Goal: Transaction & Acquisition: Obtain resource

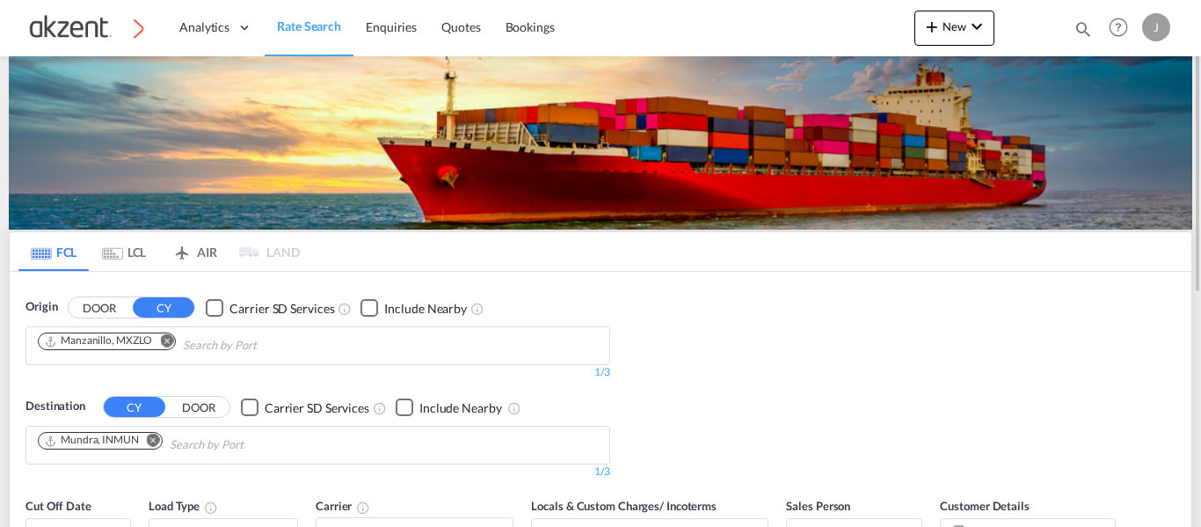
click at [202, 250] on md-tab-item "AIR" at bounding box center [194, 251] width 70 height 39
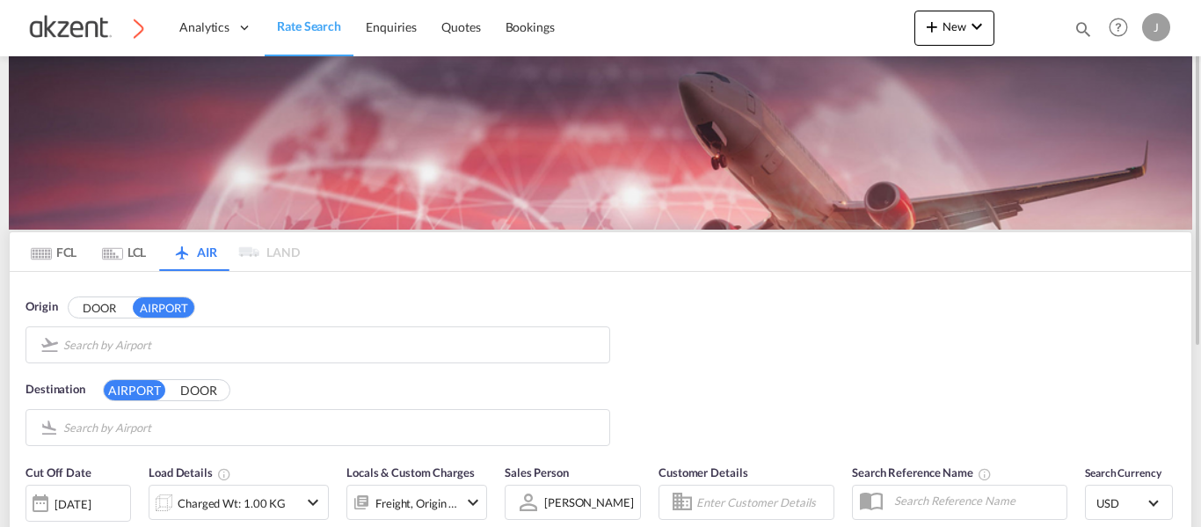
type input "Licenciado [PERSON_NAME] International, [GEOGRAPHIC_DATA], [GEOGRAPHIC_DATA]"
type input "Chhatrapati Shivaji International, [GEOGRAPHIC_DATA], BOM"
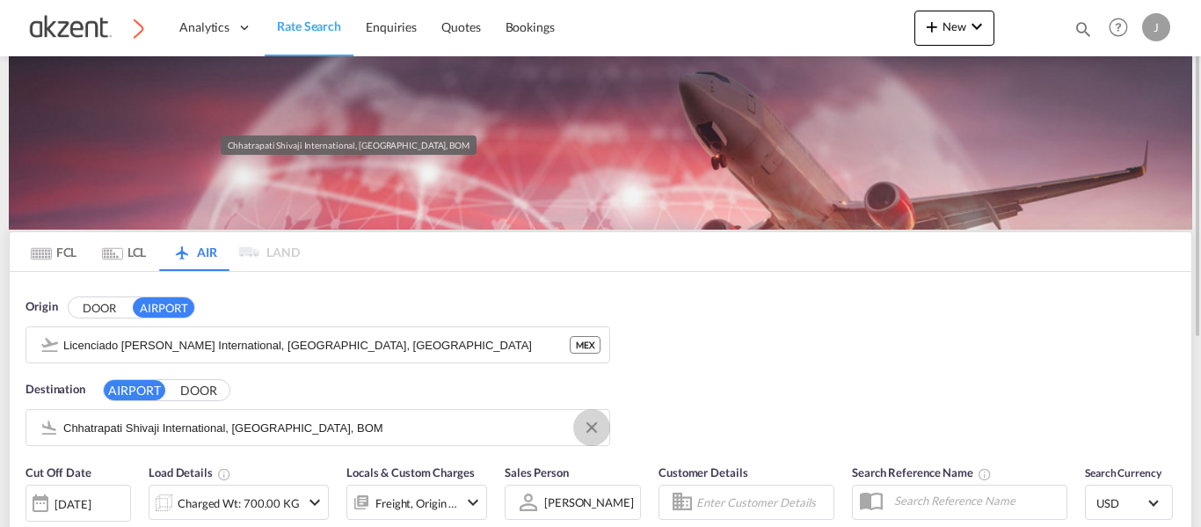
click at [592, 431] on md-icon "Clear Input" at bounding box center [591, 428] width 19 height 19
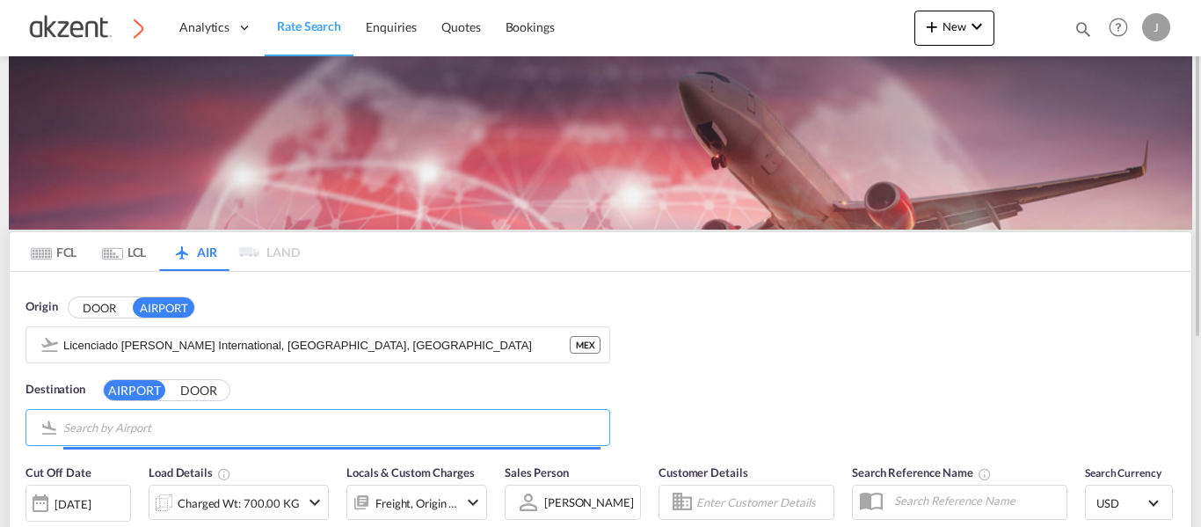
paste input "[GEOGRAPHIC_DATA]"
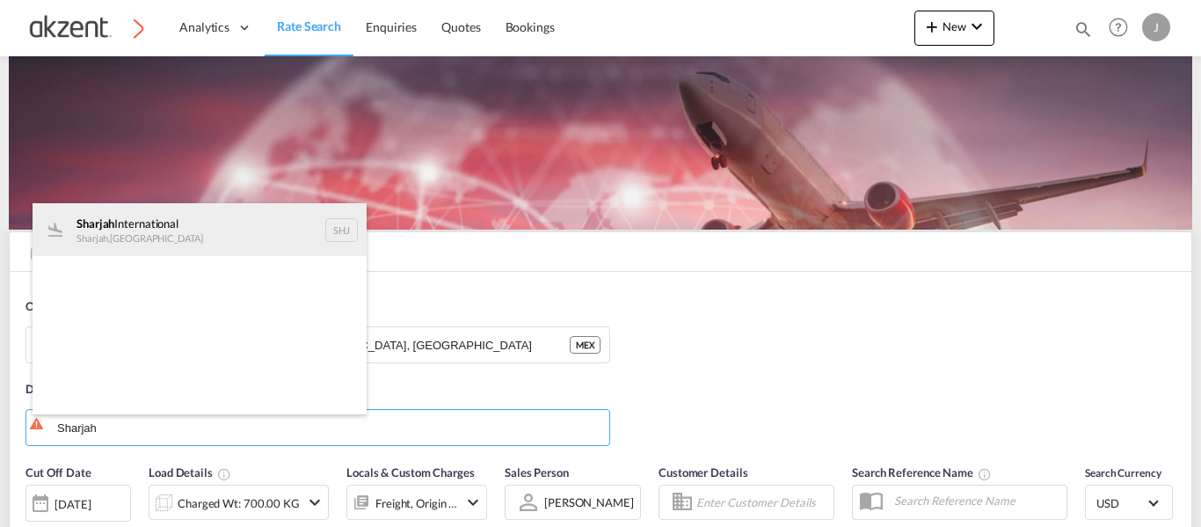
click at [347, 233] on div "Sharjah International Sharjah , [GEOGRAPHIC_DATA] SHJ" at bounding box center [200, 229] width 334 height 53
type input "Sharjah International, Sharjah, SHJ"
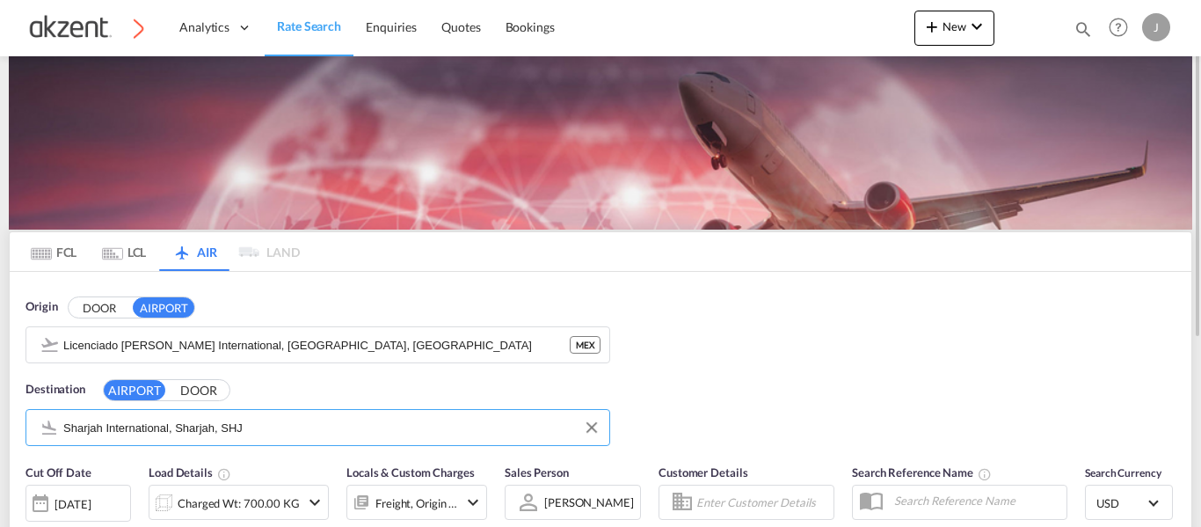
scroll to position [176, 0]
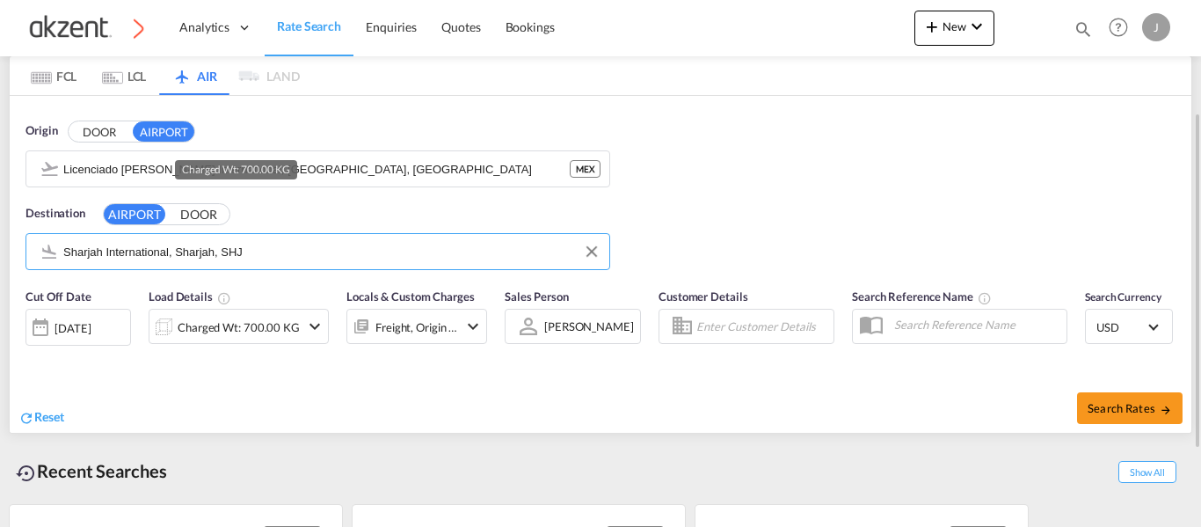
click at [237, 314] on div "Charged Wt: 700.00 KG" at bounding box center [225, 326] width 150 height 35
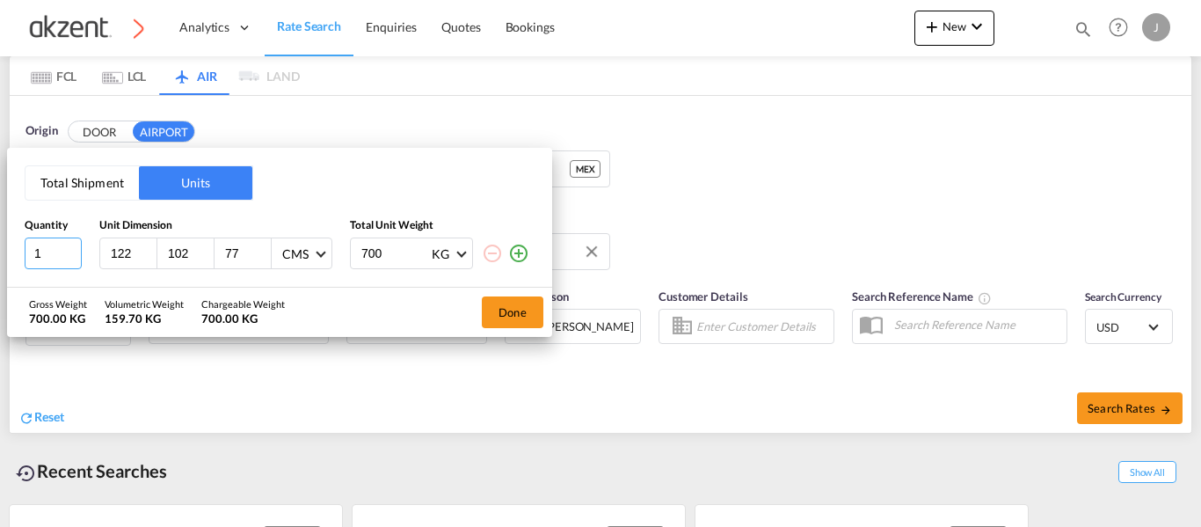
click at [51, 252] on input "1" at bounding box center [53, 253] width 57 height 32
click at [136, 255] on input "122" at bounding box center [132, 253] width 47 height 16
type input "1"
click at [405, 252] on input "700" at bounding box center [395, 253] width 70 height 30
type input "7"
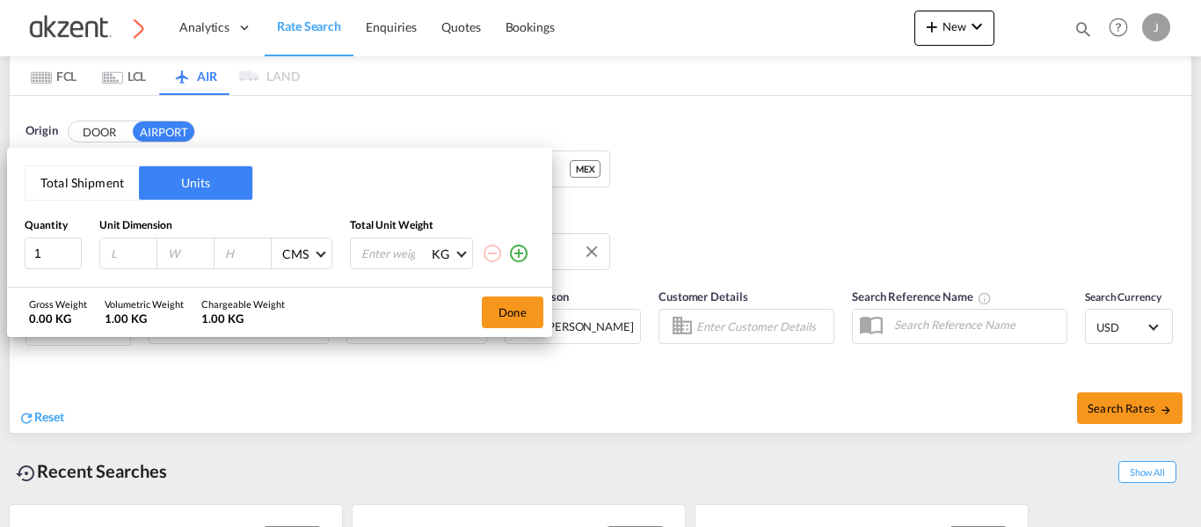
click at [115, 249] on input "number" at bounding box center [132, 253] width 47 height 16
type input "150"
type input "85"
type input "75"
click at [383, 255] on input "number" at bounding box center [395, 253] width 70 height 30
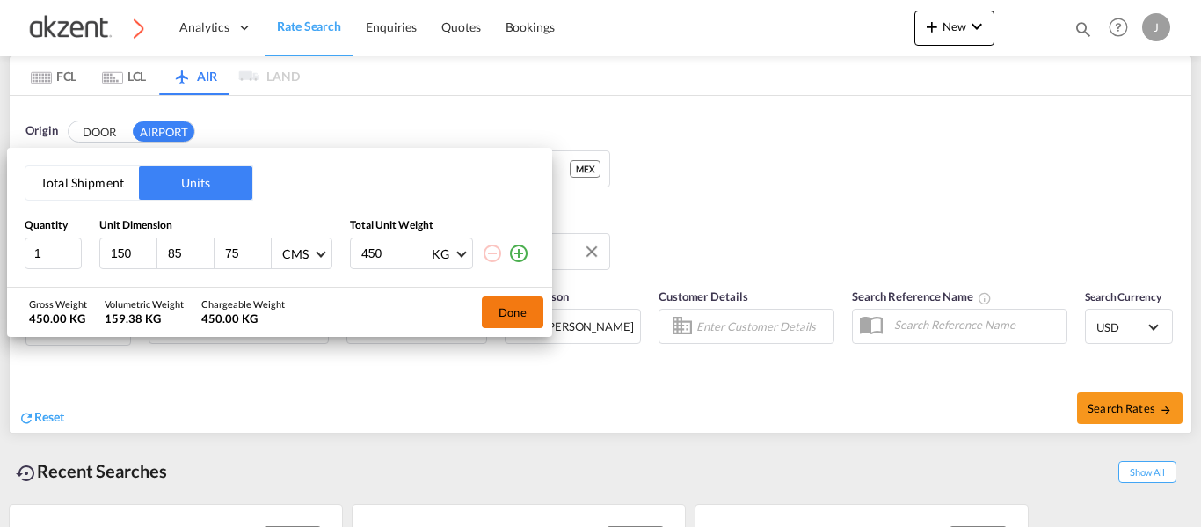
type input "450"
click at [508, 316] on button "Done" at bounding box center [513, 312] width 62 height 32
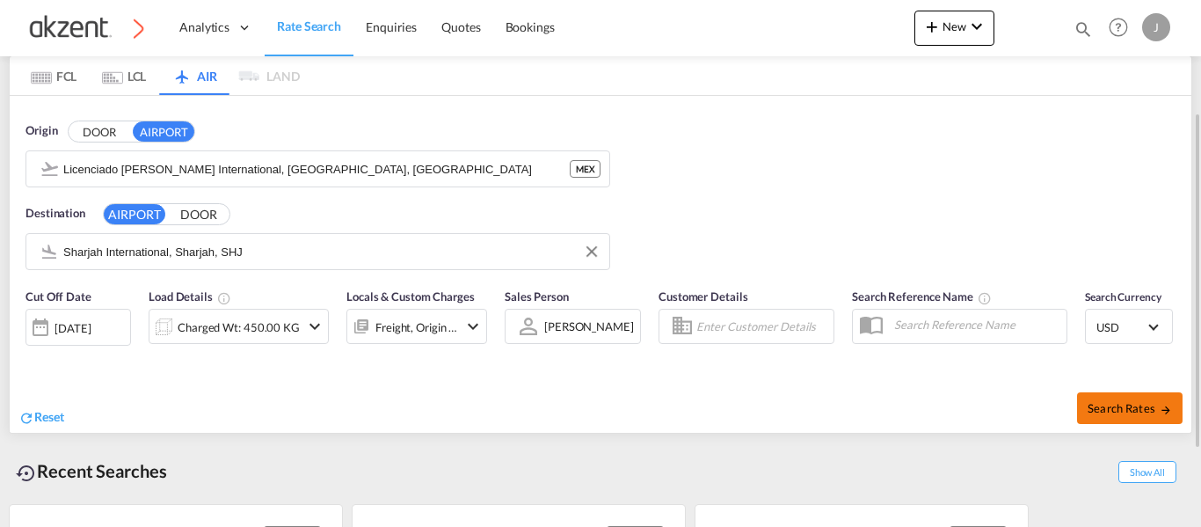
click at [1136, 412] on span "Search Rates" at bounding box center [1130, 408] width 84 height 14
type input "MEX to SHJ / [DATE]"
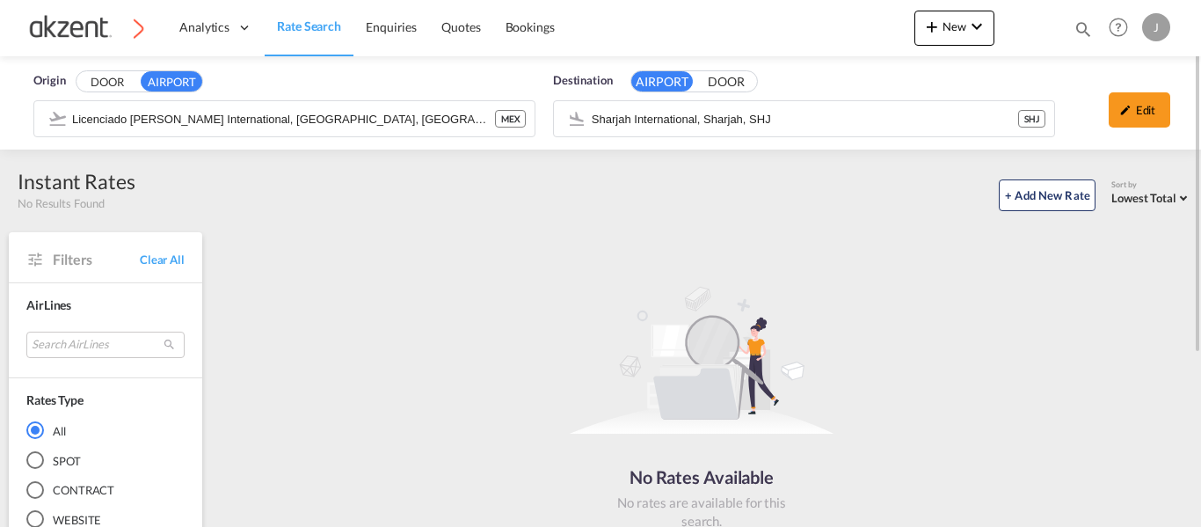
scroll to position [260, 0]
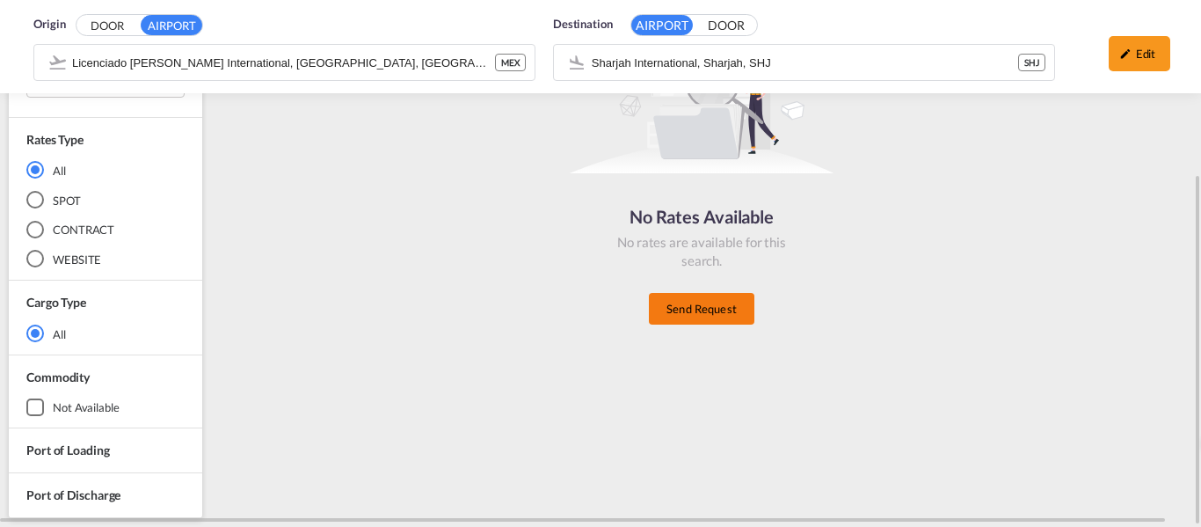
click at [679, 308] on button "Send Request" at bounding box center [702, 309] width 106 height 32
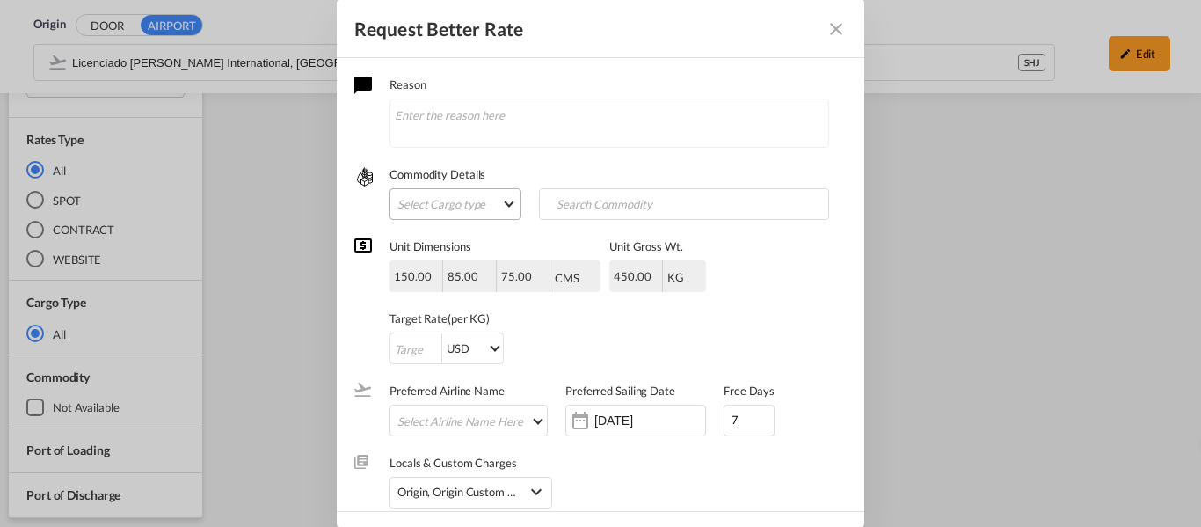
scroll to position [51, 0]
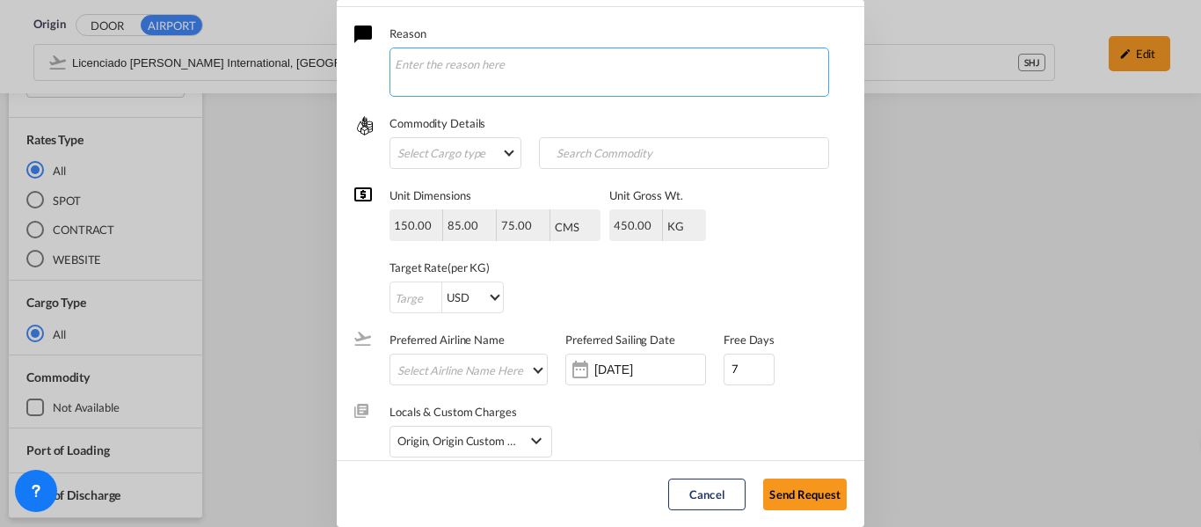
click at [516, 55] on textarea "Request Better Rate ..." at bounding box center [610, 71] width 440 height 49
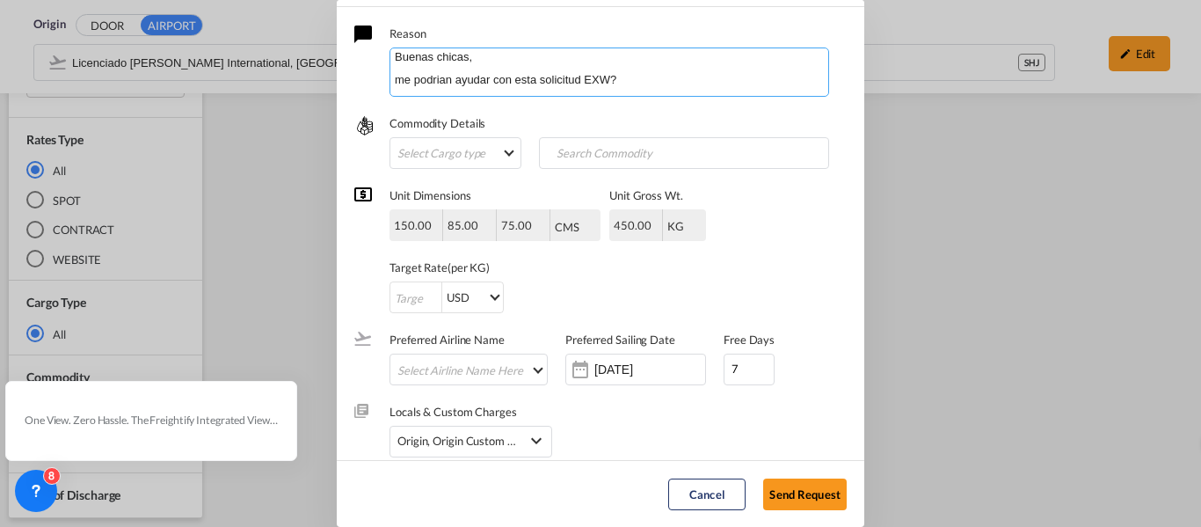
scroll to position [20, 0]
paste textarea "Terms : Ex Works POL : Nearest to Shipper location POD : [GEOGRAPHIC_DATA] Comm…"
type textarea "Buenas chicas, me podrian ayudar con esta solicitud EXW? Necesitare maniobras y…"
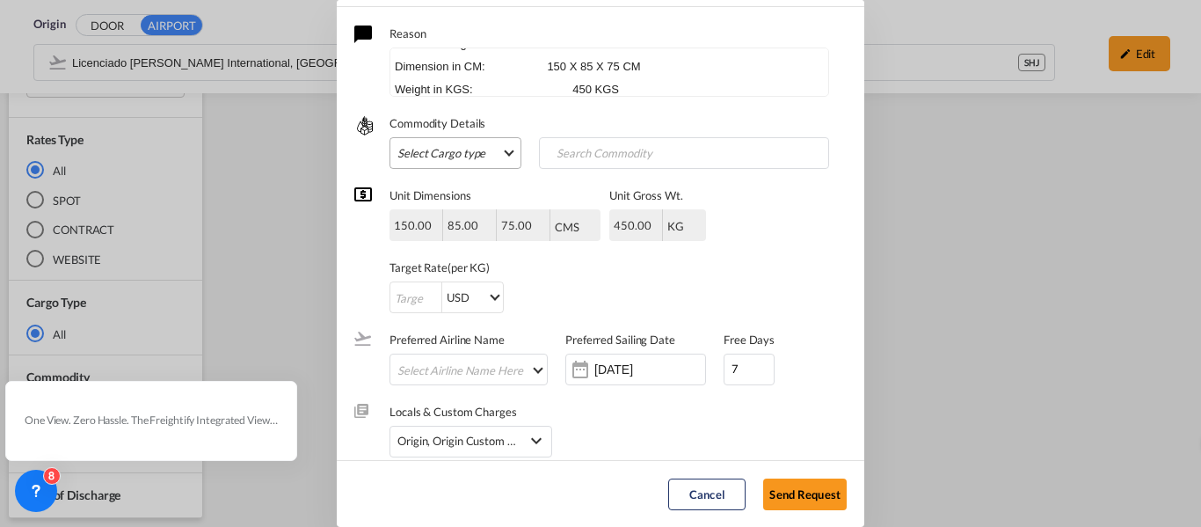
click at [494, 157] on md-select "Select Cargo type FAK GCR GDSM General Cargo Hazardous Cargo Ambient Foodstuff …" at bounding box center [456, 153] width 132 height 32
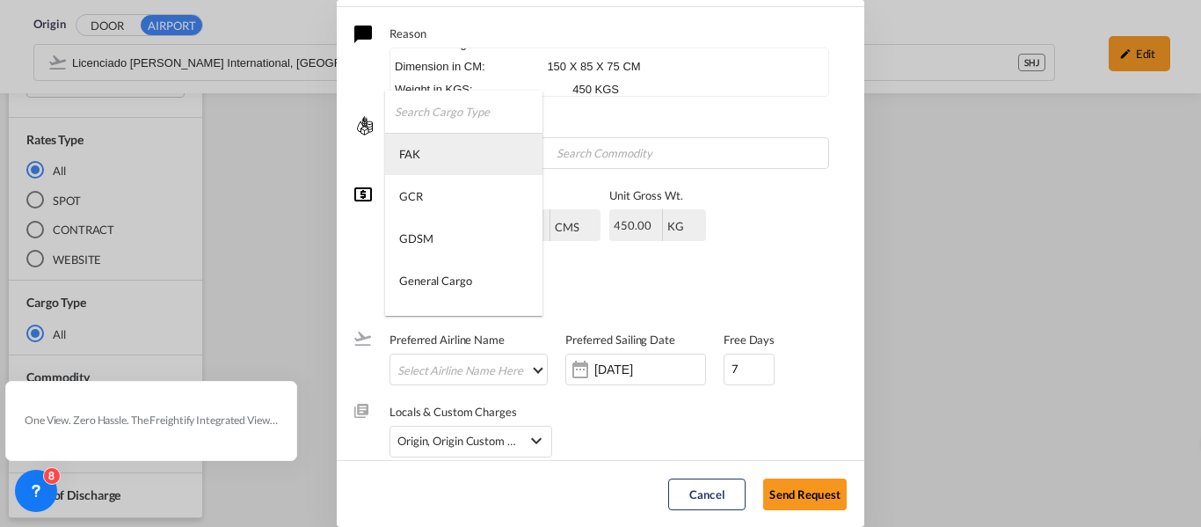
click at [449, 152] on md-option "FAK" at bounding box center [463, 154] width 157 height 42
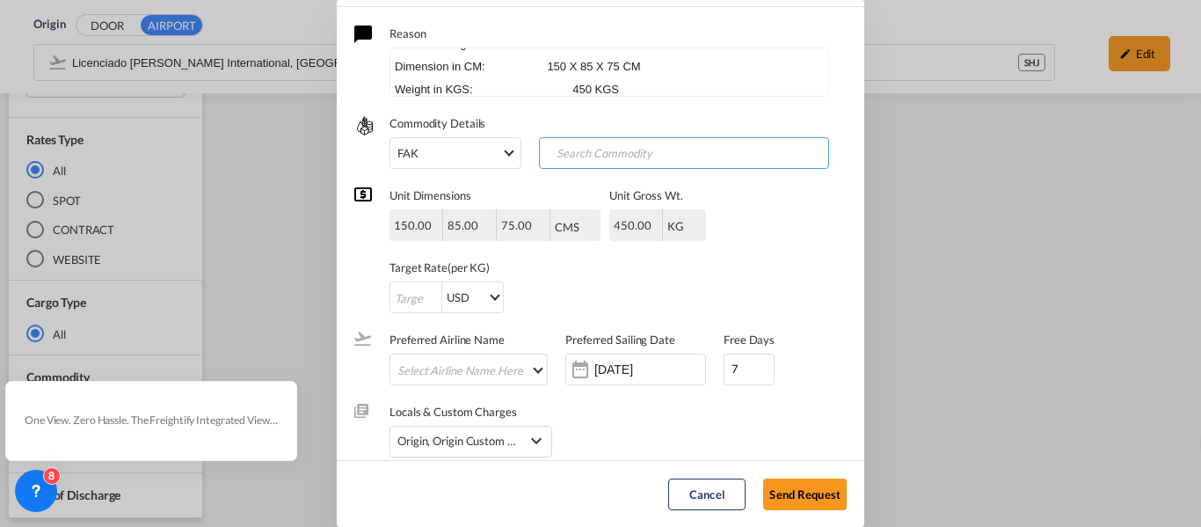
click at [598, 151] on input "Search Commodity" at bounding box center [630, 154] width 174 height 28
type input "G"
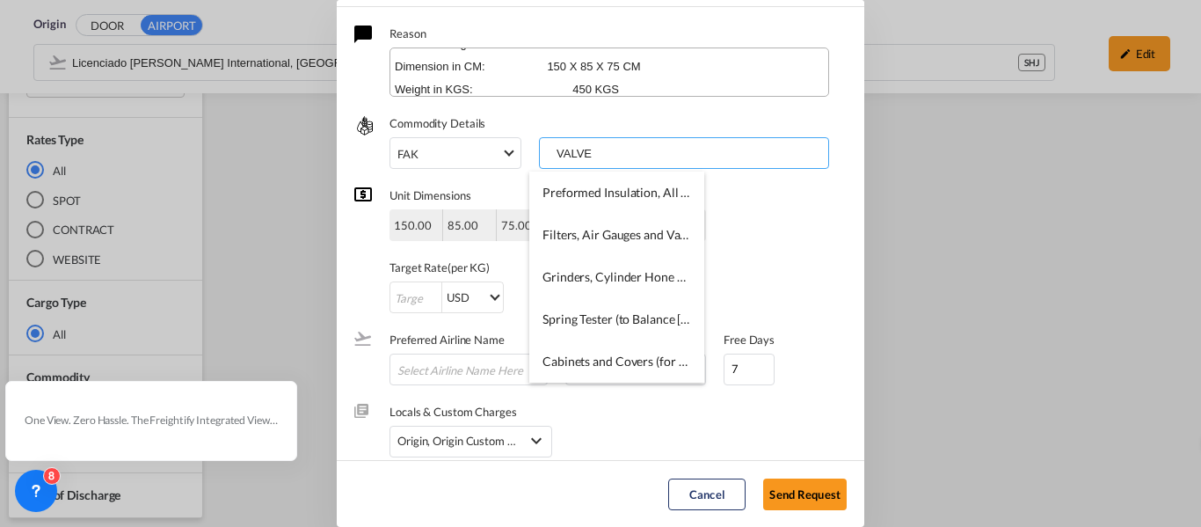
type input "VALVE"
click at [638, 81] on textarea "Buenas chicas, me podrian ayudar con esta solicitud EXW? Necesitare maniobras y…" at bounding box center [610, 71] width 440 height 49
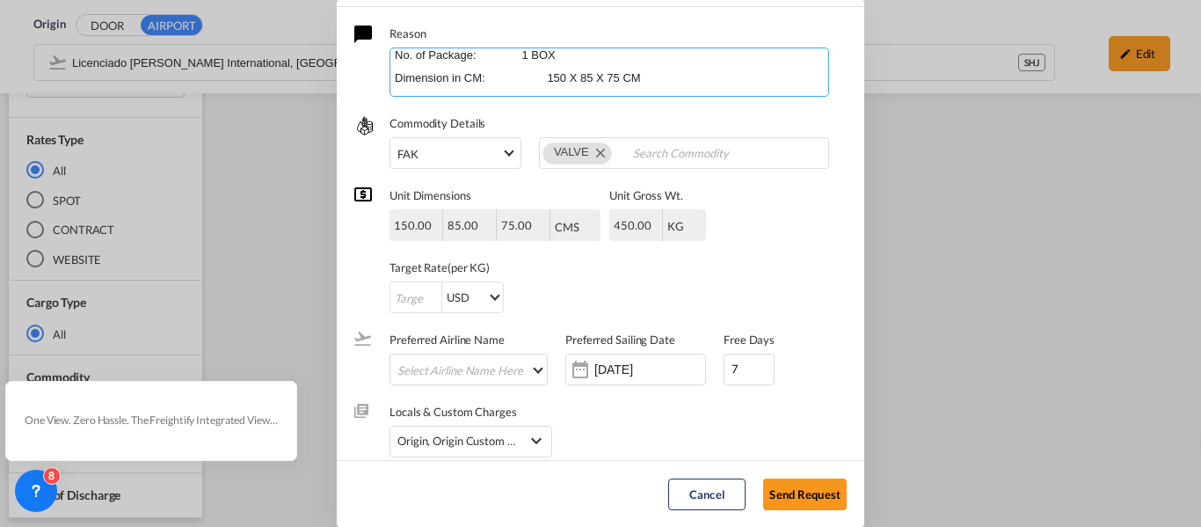
scroll to position [146, 0]
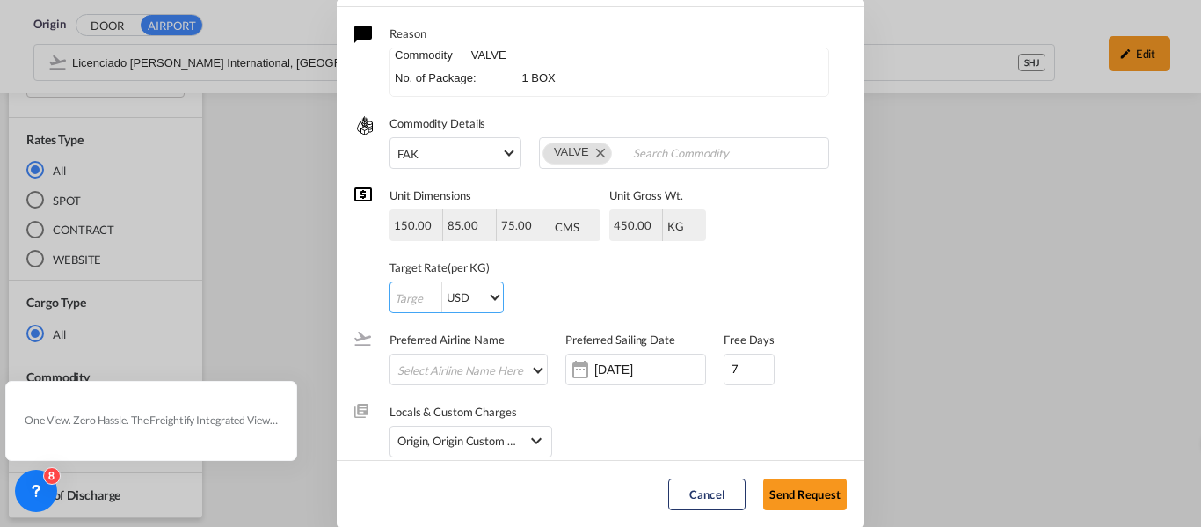
click at [399, 296] on input "Request Better Rate ..." at bounding box center [415, 298] width 51 height 32
type input "1"
click at [631, 375] on input "[DATE]" at bounding box center [649, 369] width 111 height 14
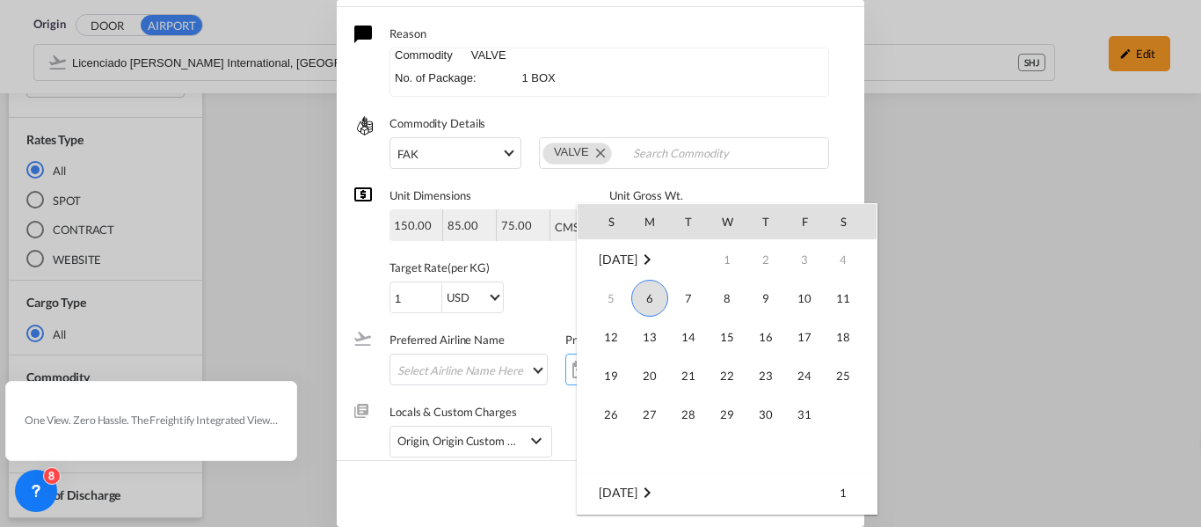
click at [647, 291] on span "6" at bounding box center [649, 298] width 37 height 37
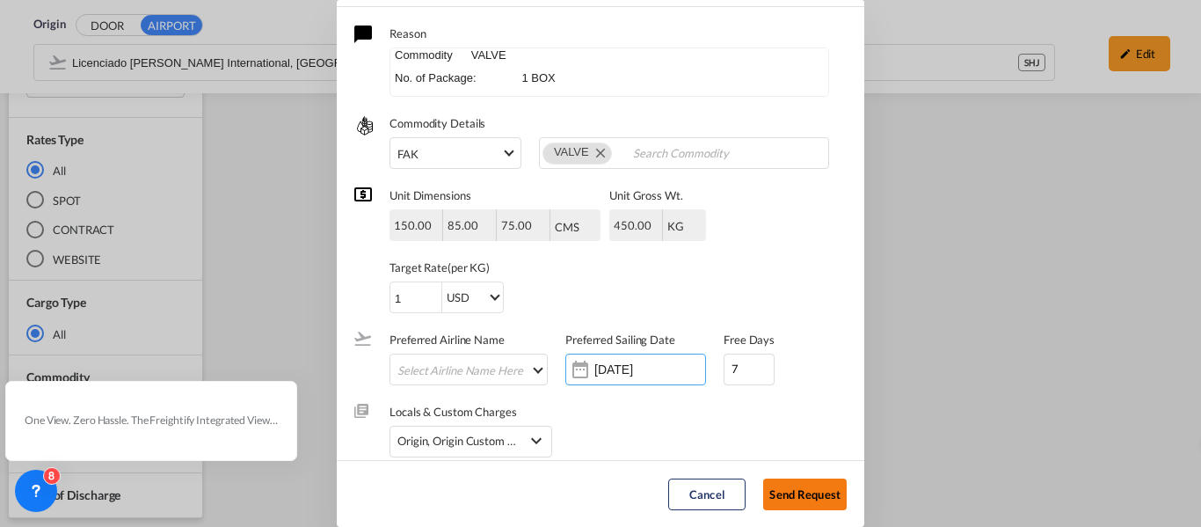
click at [793, 485] on button "Send Request" at bounding box center [805, 494] width 84 height 32
type input "[DATE]"
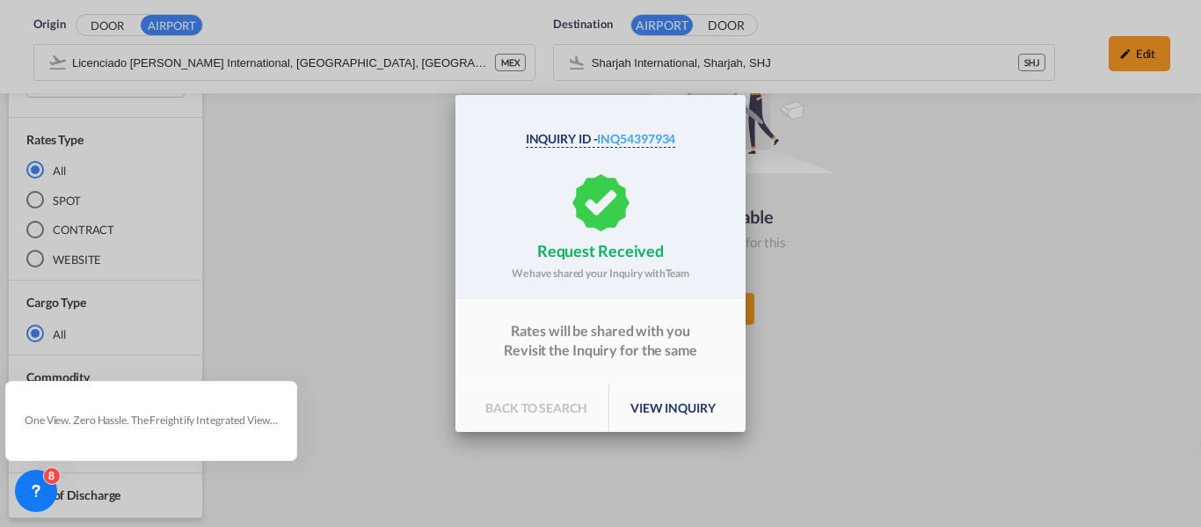
click at [560, 408] on p "back to search" at bounding box center [536, 407] width 145 height 49
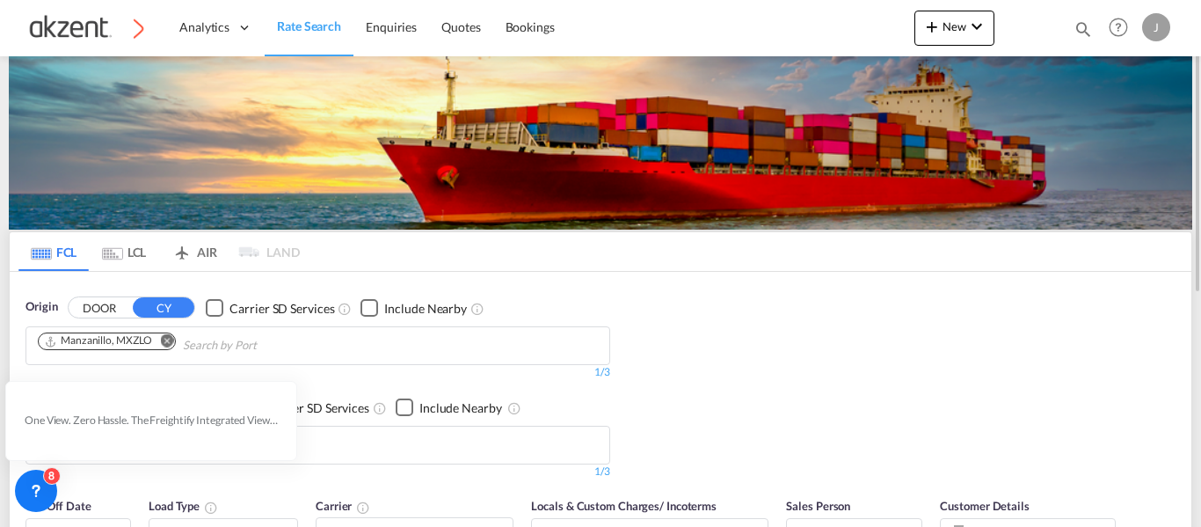
click at [142, 257] on md-tab-item "LCL" at bounding box center [124, 251] width 70 height 39
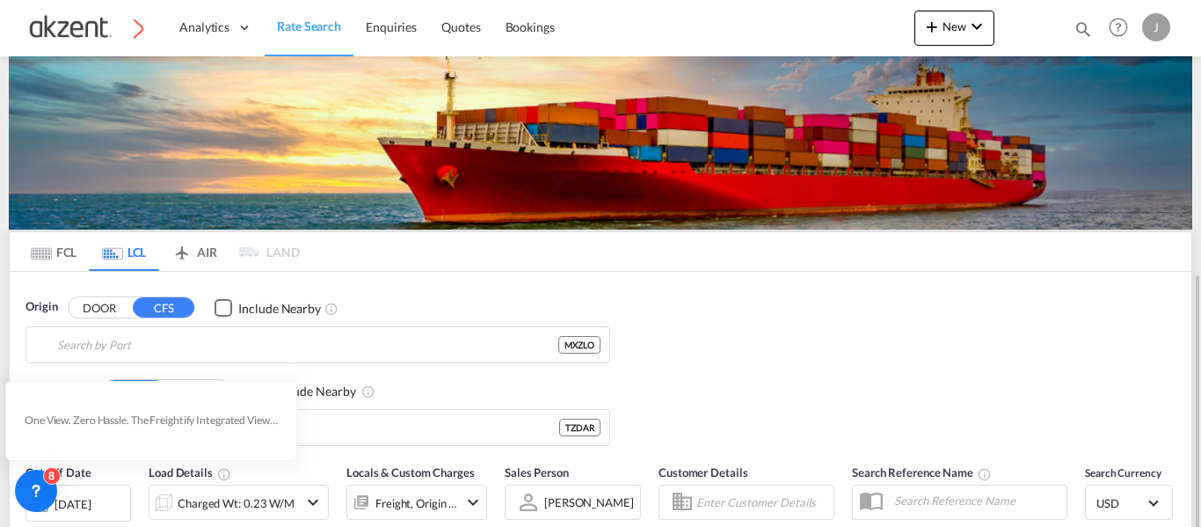
type input "Manzanillo, MXZLO"
type input "[GEOGRAPHIC_DATA], TZDAR"
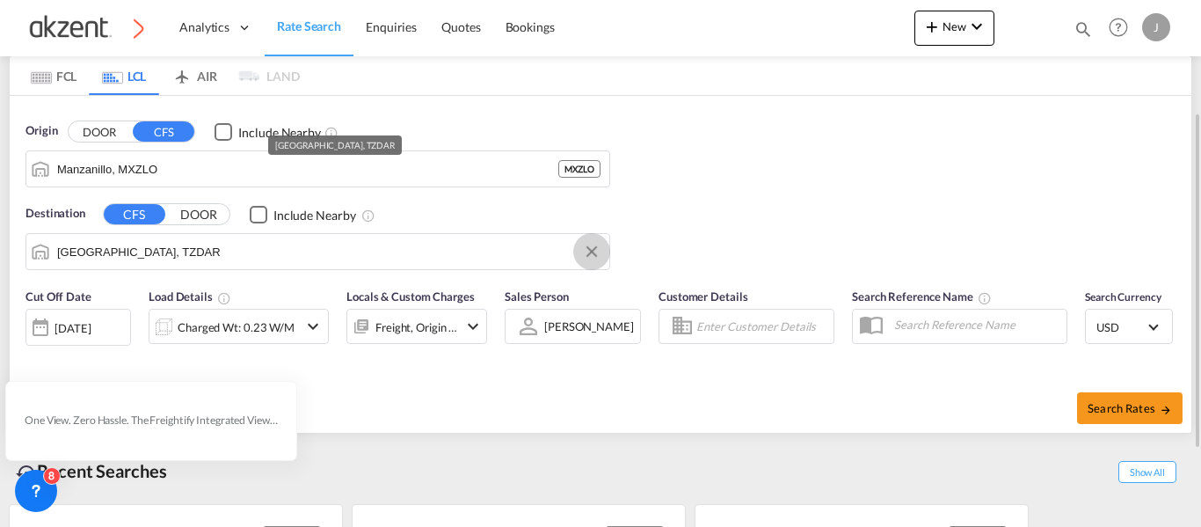
click at [590, 254] on button "Clear Input" at bounding box center [592, 251] width 26 height 26
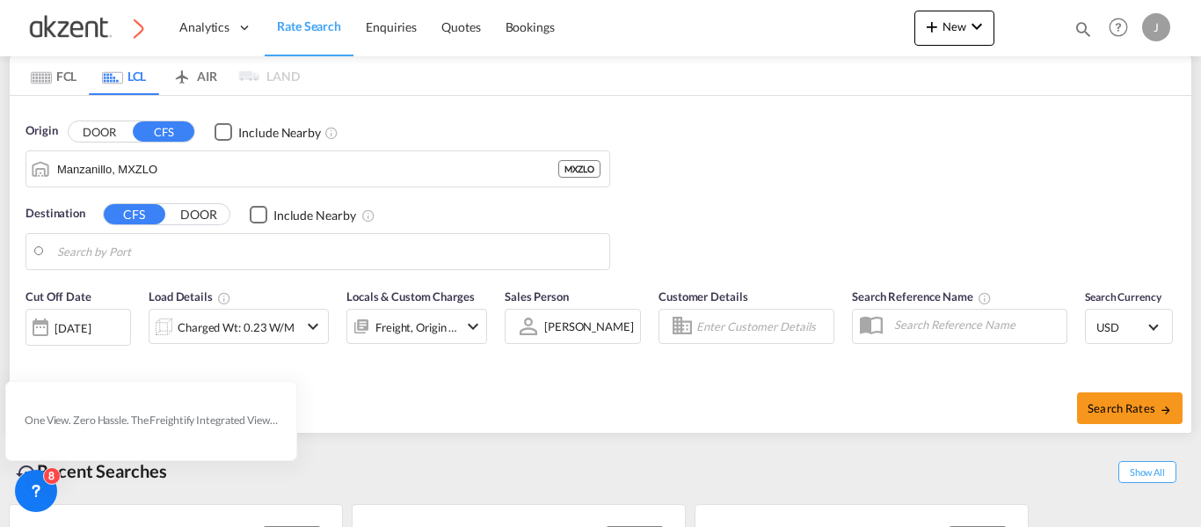
click at [207, 78] on md-tab-item "AIR" at bounding box center [194, 75] width 70 height 39
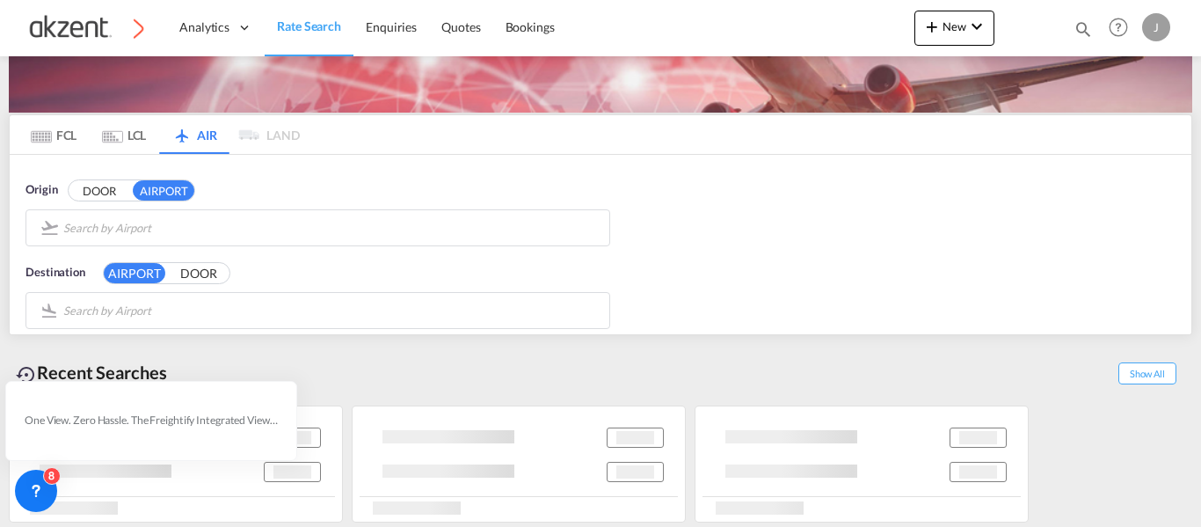
scroll to position [3, 0]
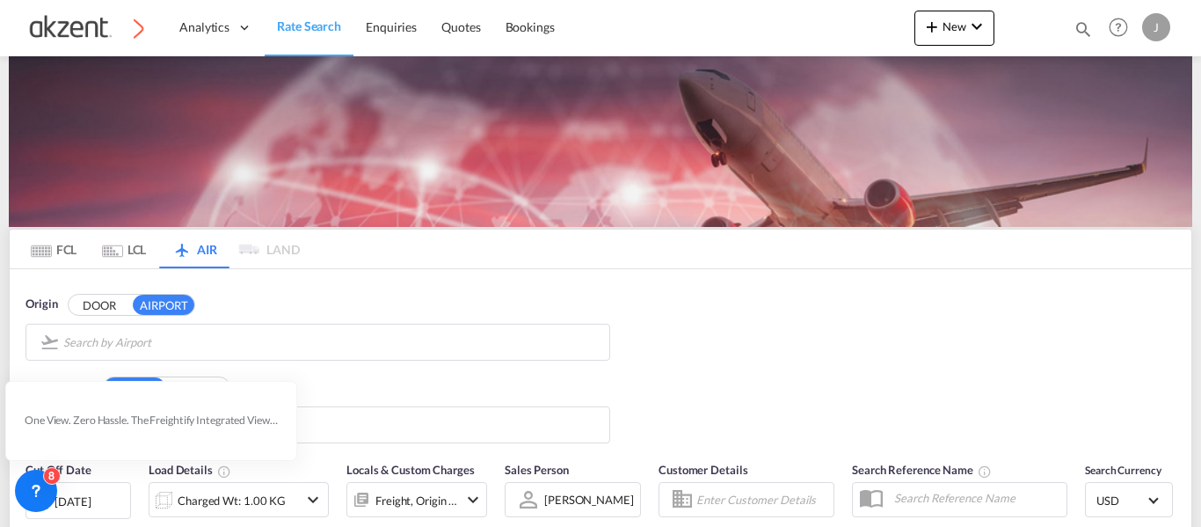
type input "Licenciado [PERSON_NAME] International, [GEOGRAPHIC_DATA], [GEOGRAPHIC_DATA]"
type input "Sharjah International, Sharjah, SHJ"
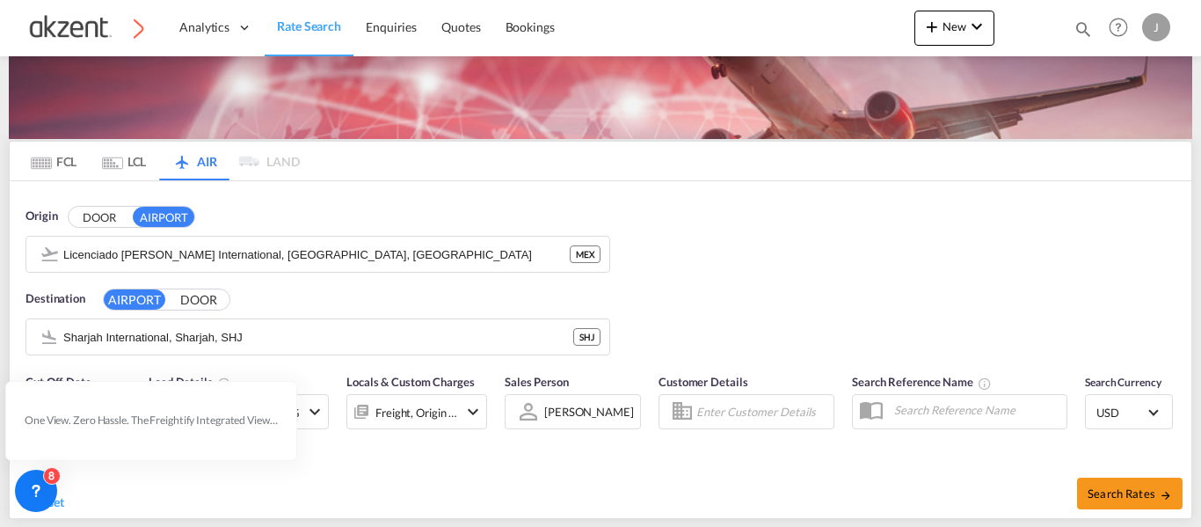
drag, startPoint x: 853, startPoint y: 317, endPoint x: 840, endPoint y: 332, distance: 19.9
click at [853, 317] on div "Origin DOOR AIRPORT Licenciado [PERSON_NAME] International, [GEOGRAPHIC_DATA], …" at bounding box center [601, 272] width 1182 height 183
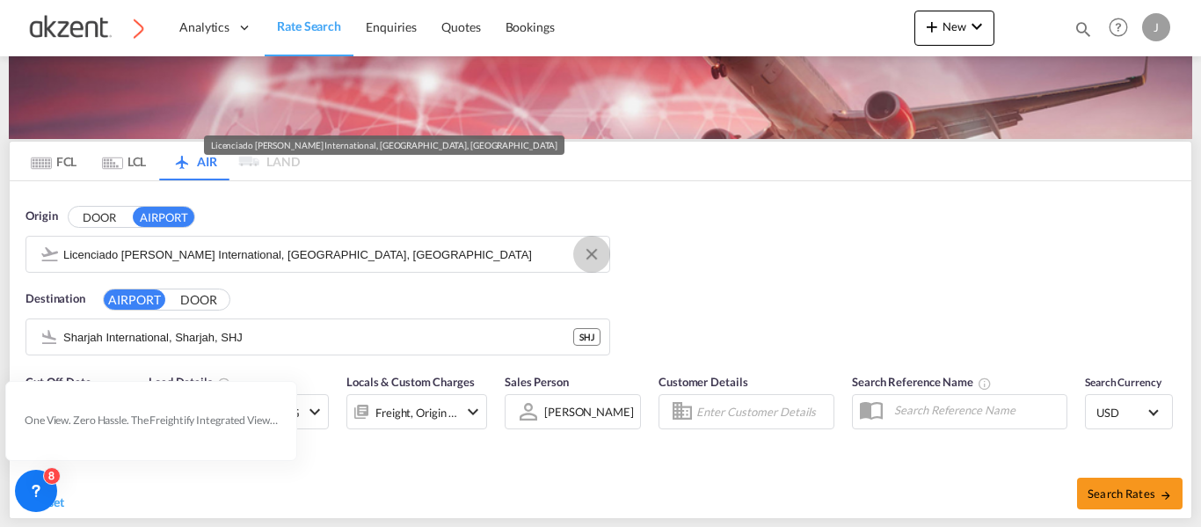
click at [598, 256] on button "Clear Input" at bounding box center [592, 254] width 26 height 26
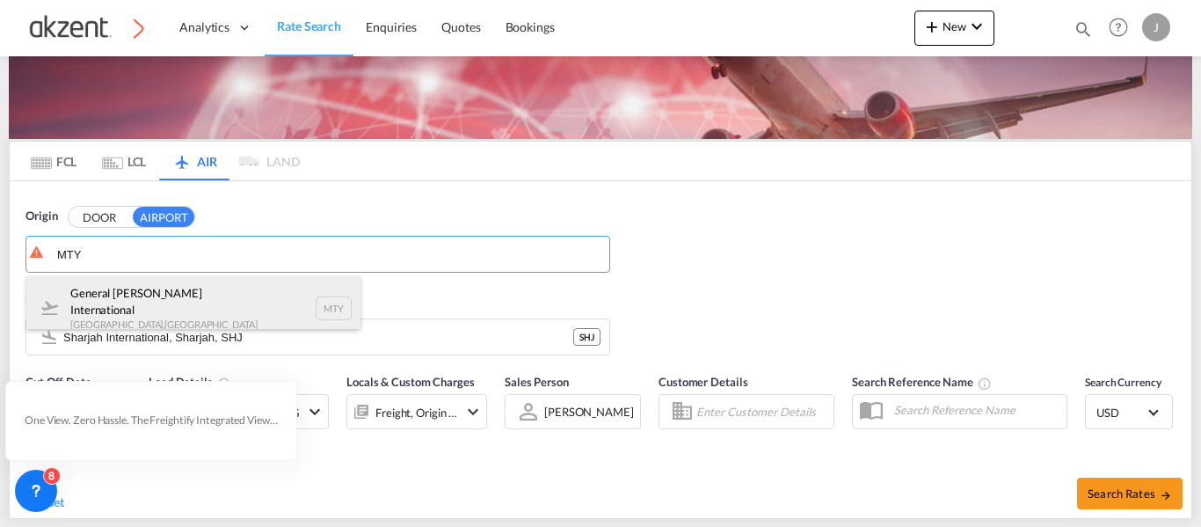
click at [314, 303] on div "General [PERSON_NAME] International [GEOGRAPHIC_DATA] , [GEOGRAPHIC_DATA] MTY" at bounding box center [193, 307] width 334 height 63
type input "General [PERSON_NAME] International, [GEOGRAPHIC_DATA], [GEOGRAPHIC_DATA]"
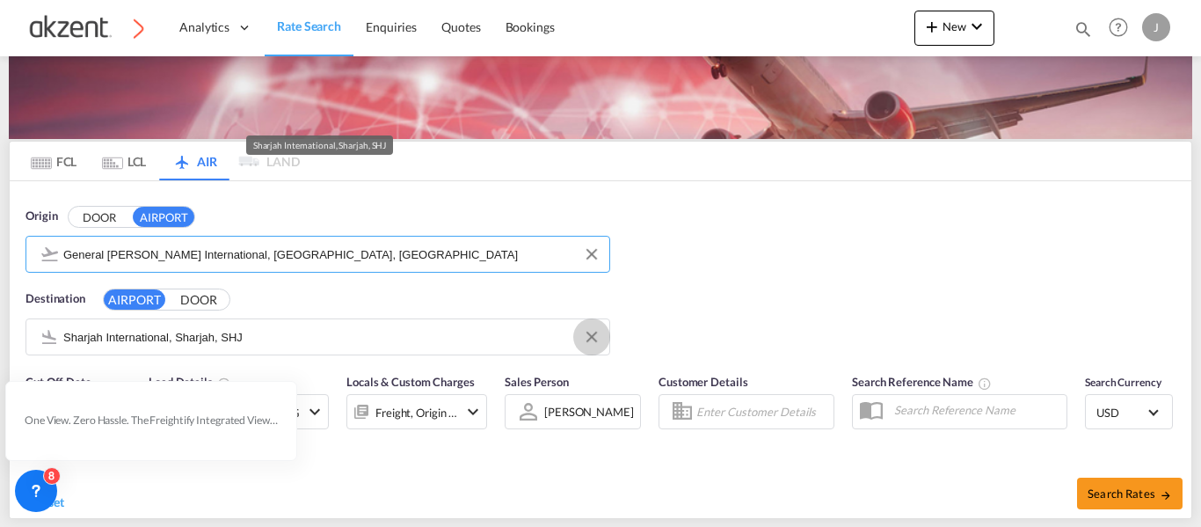
click at [587, 332] on md-icon "Clear Input" at bounding box center [591, 337] width 19 height 19
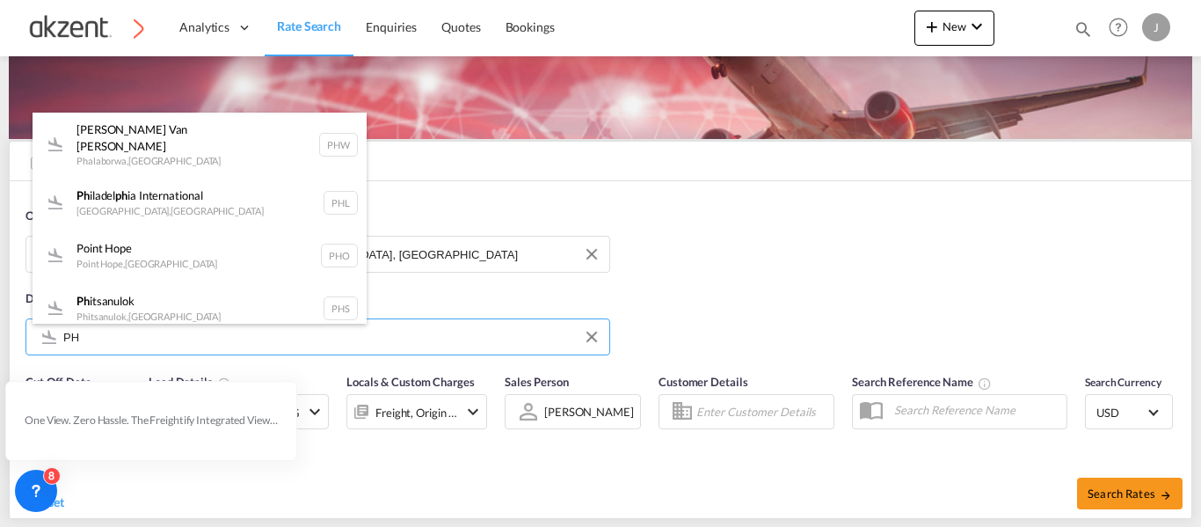
type input "PH"
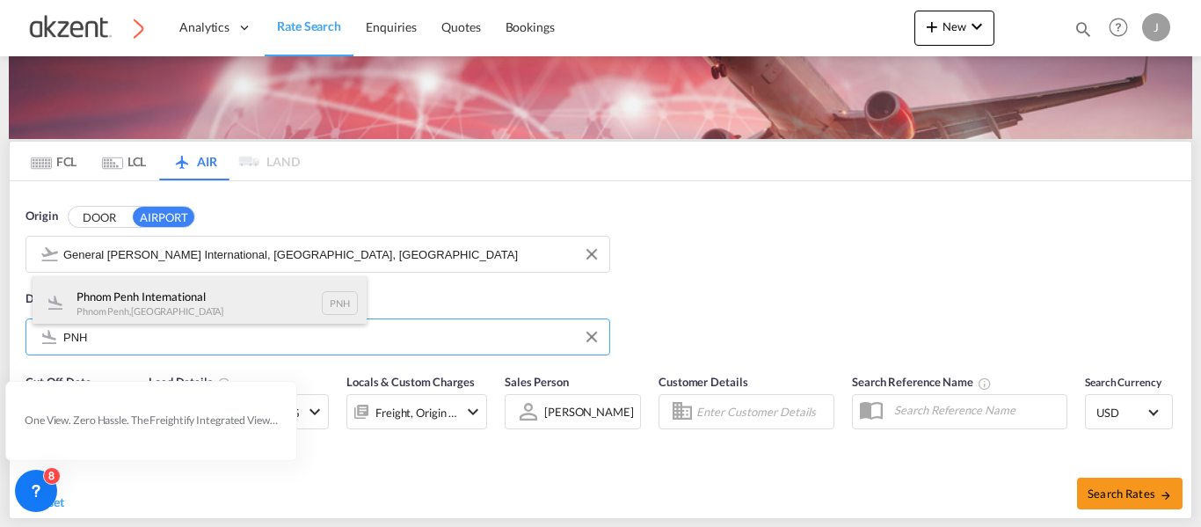
click at [320, 292] on div "Phnom Penh International [GEOGRAPHIC_DATA] , [GEOGRAPHIC_DATA] PNH" at bounding box center [200, 302] width 334 height 53
type input "Phnom Penh International, [GEOGRAPHIC_DATA], PNH"
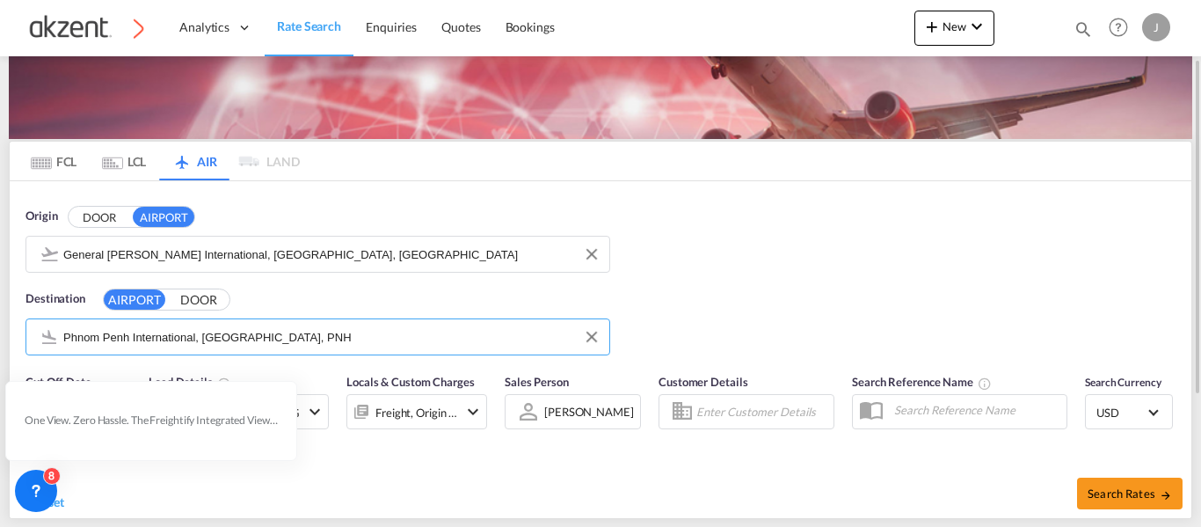
scroll to position [266, 0]
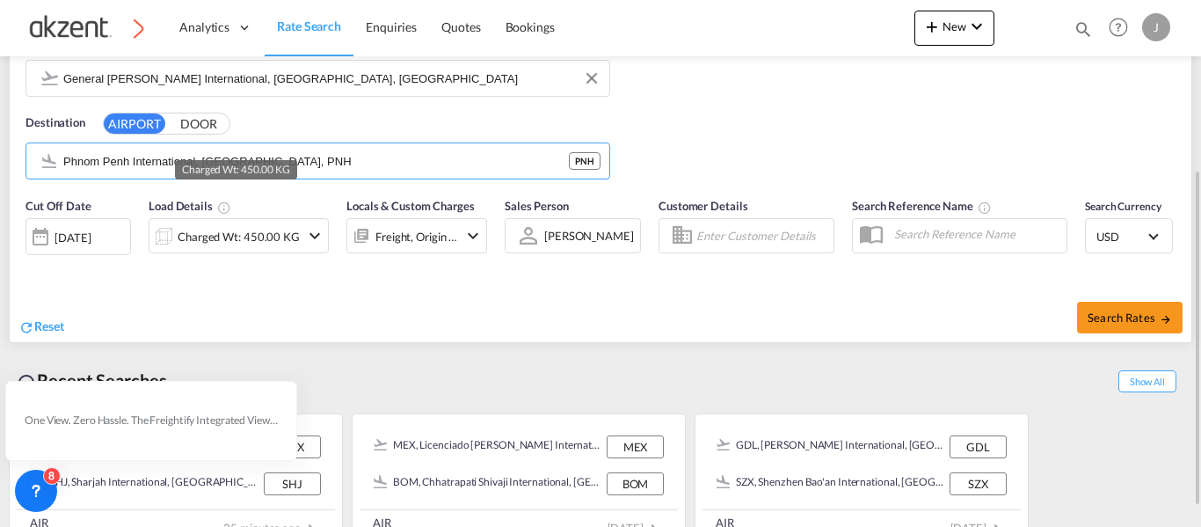
click at [252, 231] on div "Charged Wt: 450.00 KG" at bounding box center [239, 236] width 122 height 25
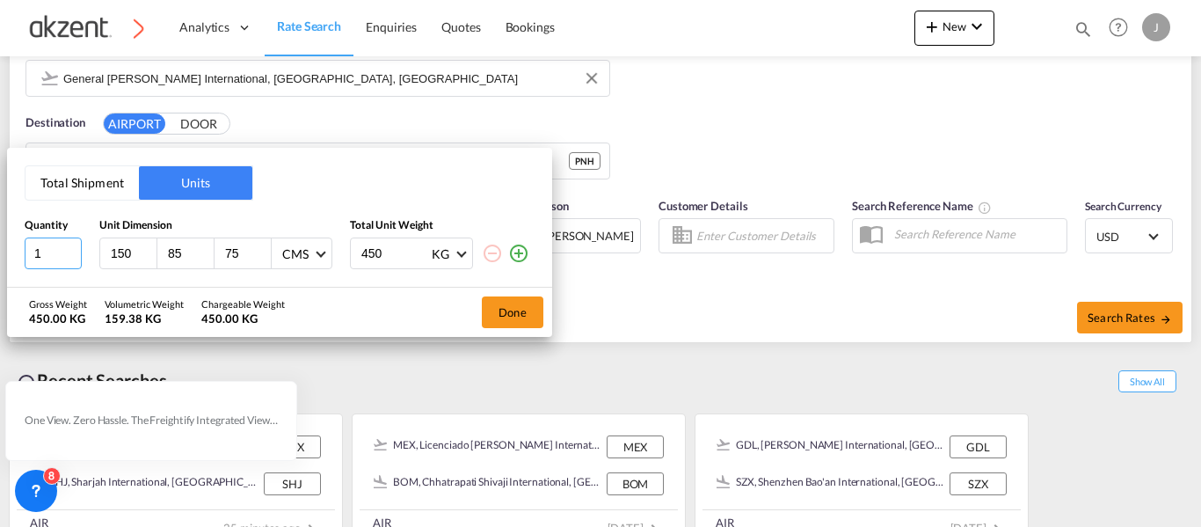
click at [48, 251] on input "1" at bounding box center [53, 253] width 57 height 32
click at [376, 324] on div "Gross Weight 450.00 KG Volumetric Weight 1.00 KG Chargeable Weight 450.00 KG Do…" at bounding box center [279, 312] width 545 height 49
click at [396, 259] on input "450" at bounding box center [395, 253] width 70 height 30
type input "4"
click at [521, 252] on md-icon "icon-plus-circle-outline" at bounding box center [518, 253] width 21 height 21
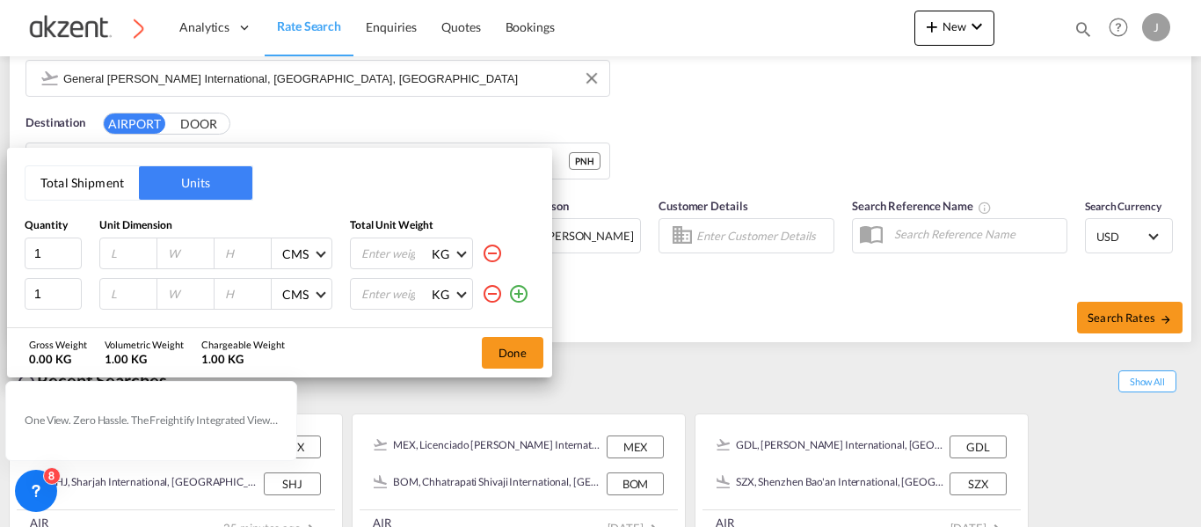
click at [115, 254] on input "number" at bounding box center [132, 253] width 47 height 16
type input "108"
click at [121, 282] on div at bounding box center [128, 294] width 57 height 30
click at [120, 291] on input "number" at bounding box center [132, 294] width 47 height 16
type input "108"
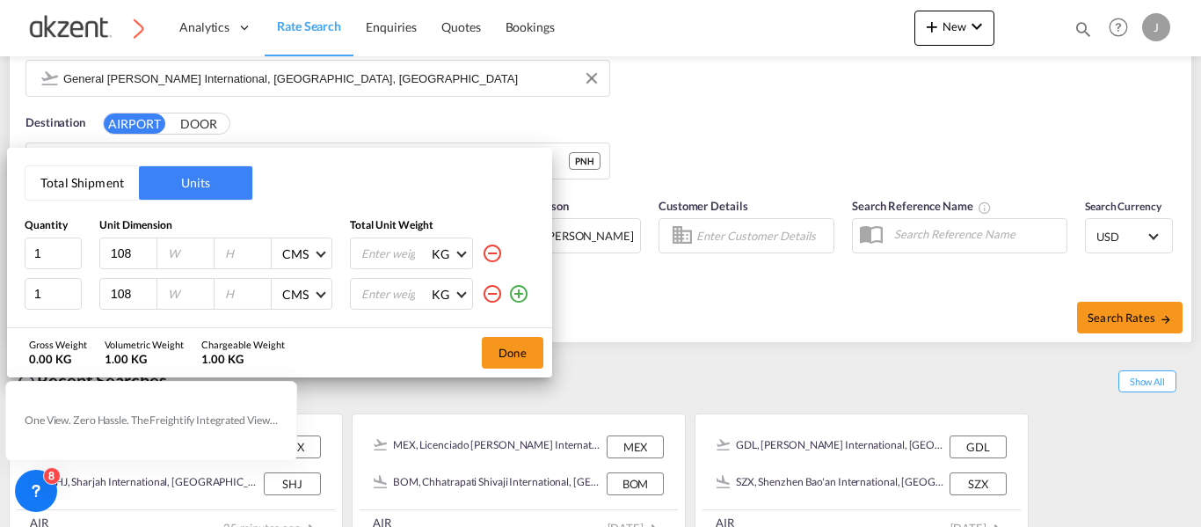
click at [176, 260] on input "number" at bounding box center [189, 253] width 47 height 16
type input "103"
click at [171, 286] on input "number" at bounding box center [189, 294] width 47 height 16
type input "103"
click at [241, 259] on input "number" at bounding box center [246, 253] width 47 height 16
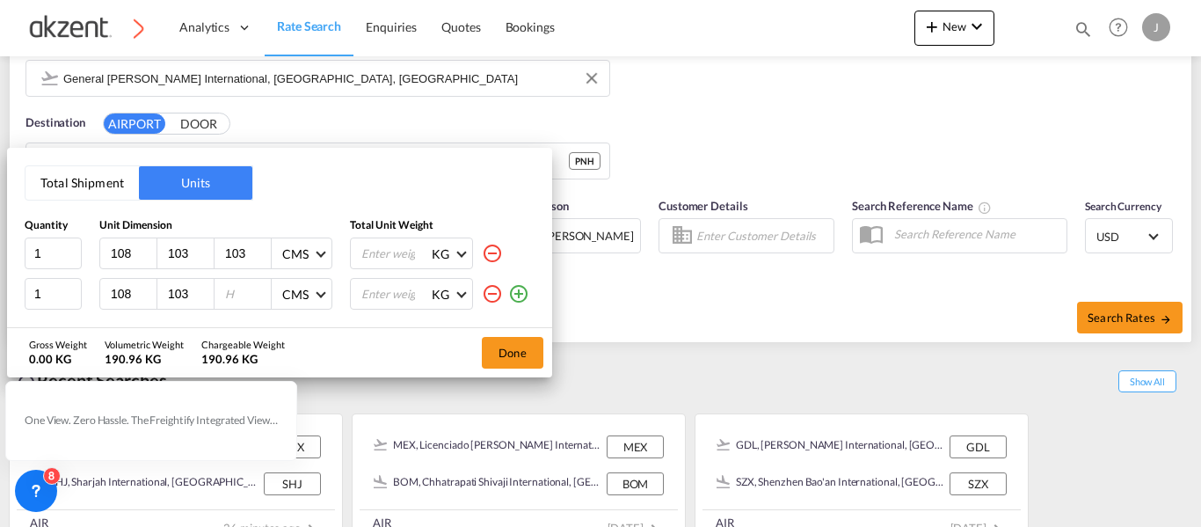
type input "103"
click at [297, 192] on div "Total Shipment Units Quantity Unit Dimension Total Unit Weight 1 108 103 103 CM…" at bounding box center [279, 237] width 545 height 179
click at [248, 290] on input "number" at bounding box center [246, 294] width 47 height 16
type input "114"
click at [387, 257] on input "number" at bounding box center [395, 253] width 70 height 30
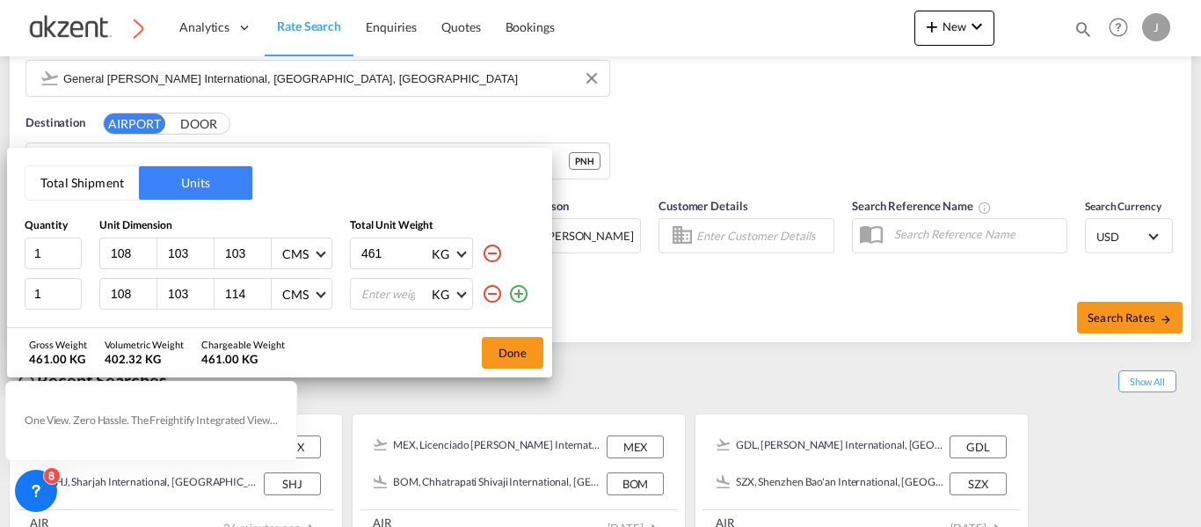
type input "461"
click at [385, 288] on input "number" at bounding box center [395, 294] width 70 height 30
type input "461"
click at [500, 356] on button "Done" at bounding box center [513, 353] width 62 height 32
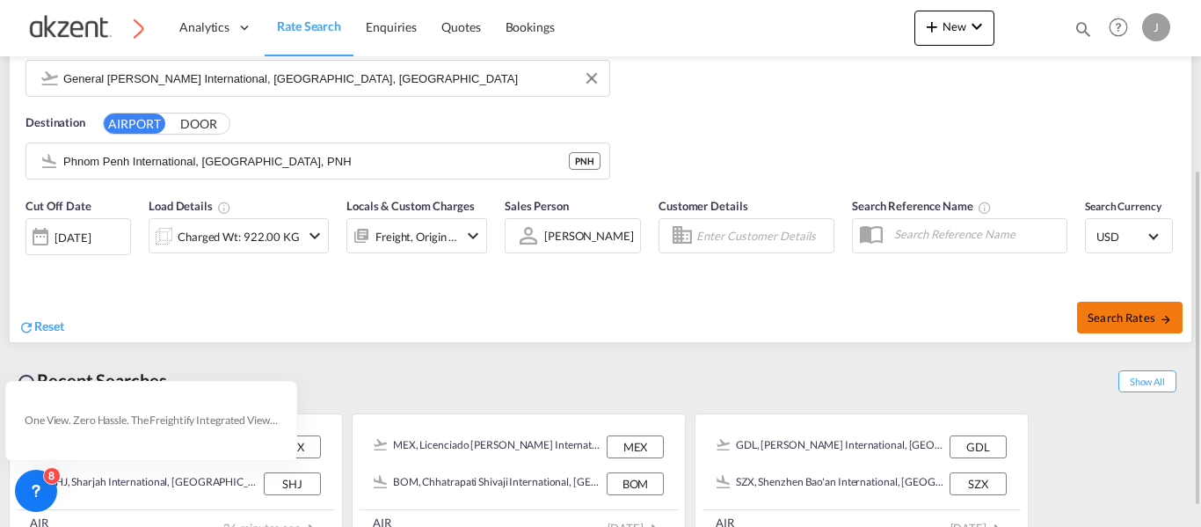
click at [1121, 308] on button "Search Rates" at bounding box center [1130, 318] width 106 height 32
type input "MTY to PNH / [DATE]"
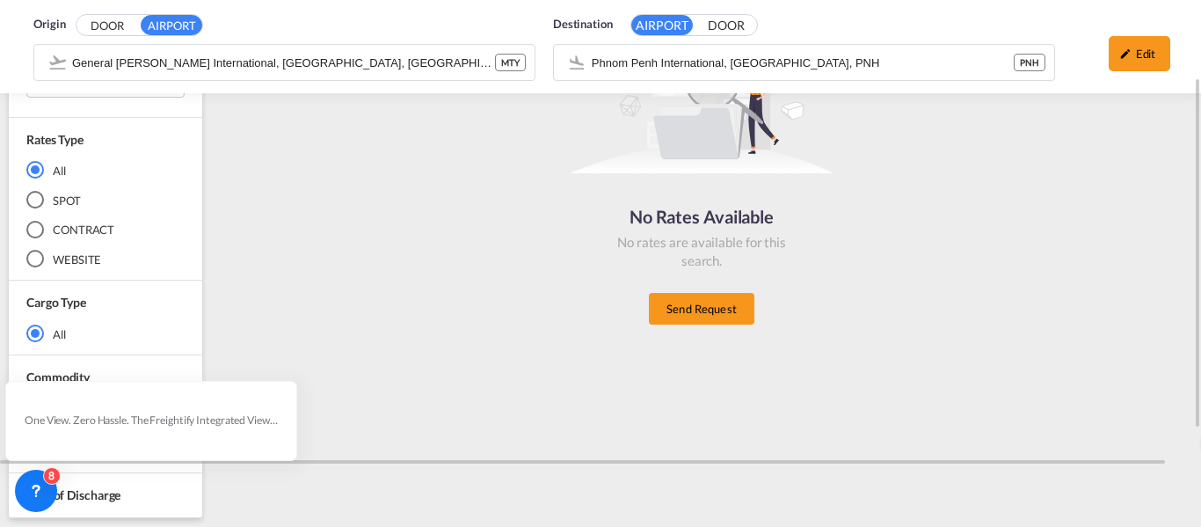
scroll to position [202, 0]
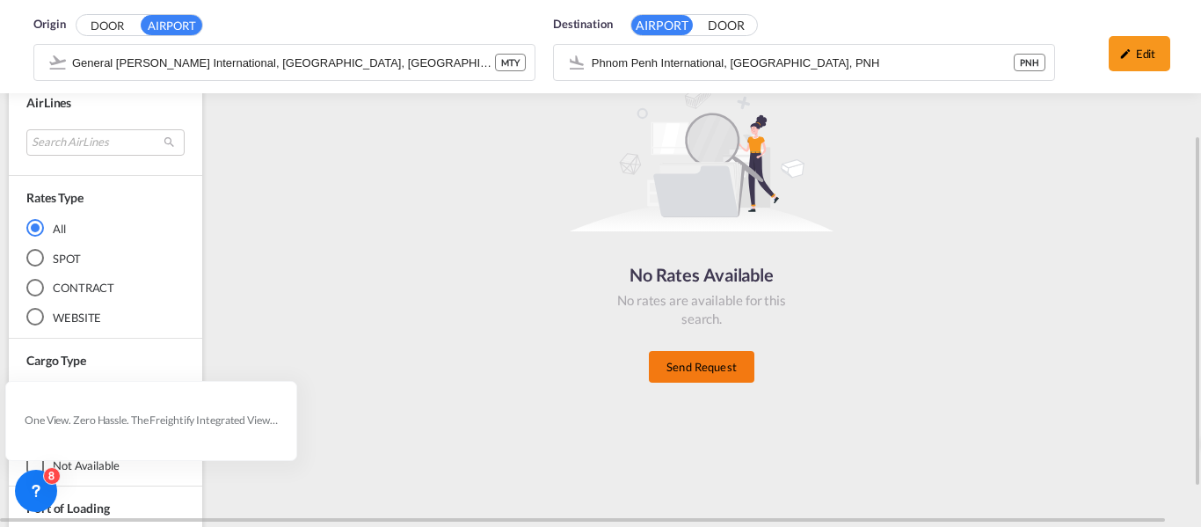
click at [711, 376] on button "Send Request" at bounding box center [702, 367] width 106 height 32
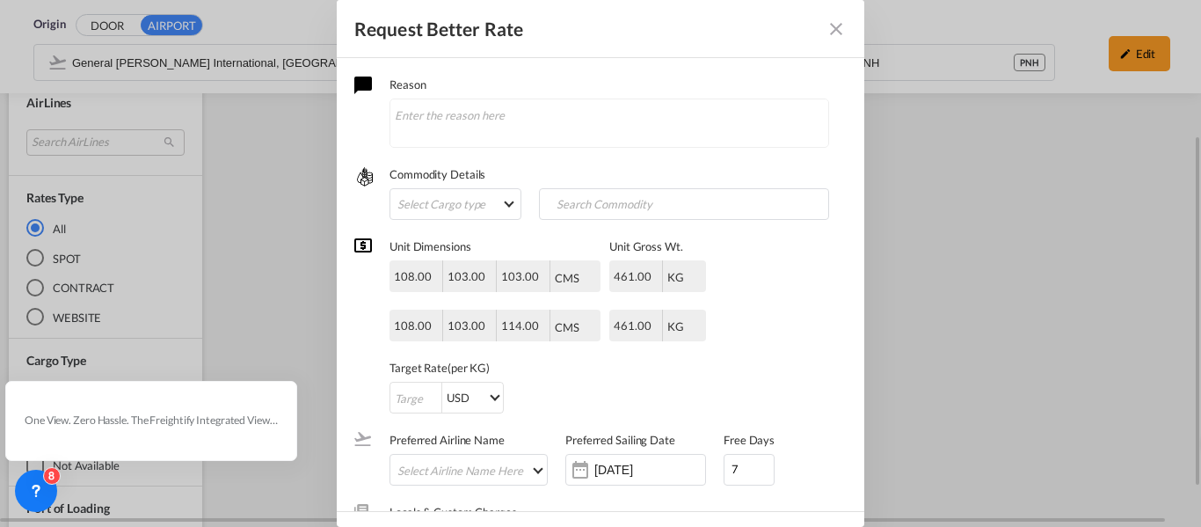
scroll to position [51, 0]
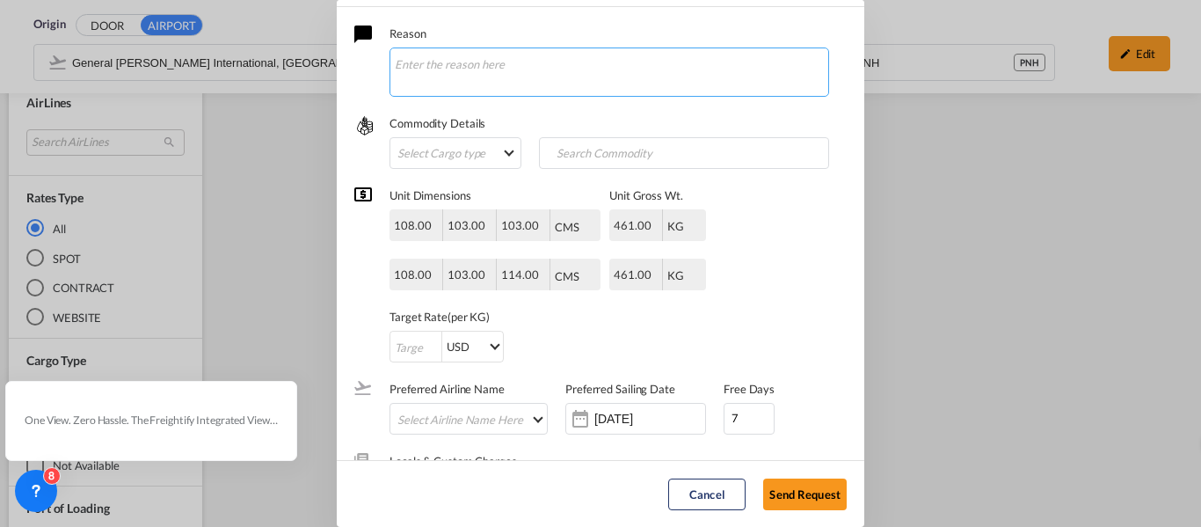
click at [563, 73] on textarea "Request Better Rate ..." at bounding box center [610, 71] width 440 height 49
type textarea "I"
type textarea "h"
paste textarea "Pls quote EXW rate from door to PNH by air and [PERSON_NAME], [GEOGRAPHIC_DATA]…"
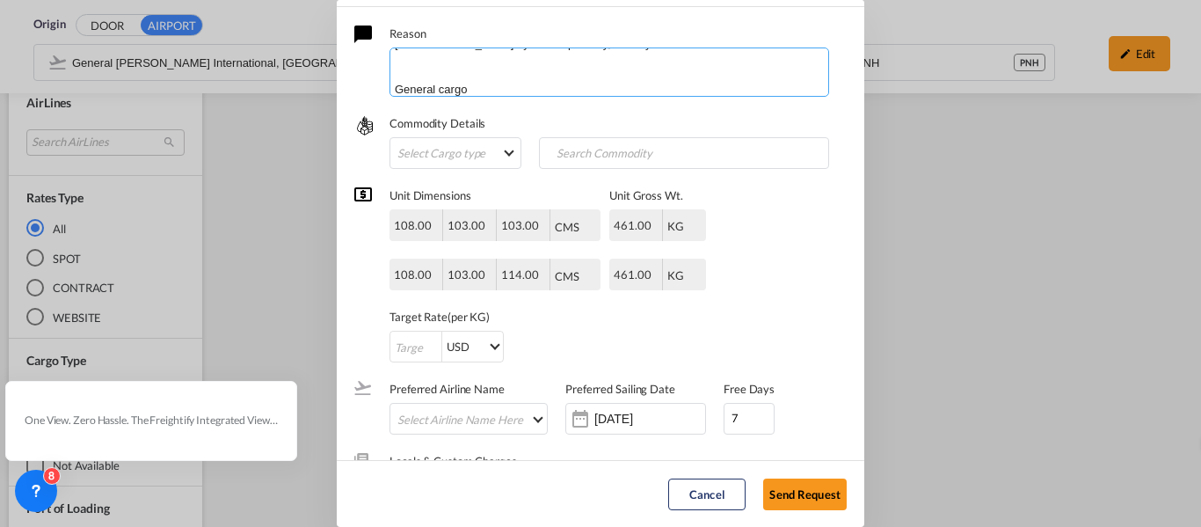
click at [415, 69] on textarea "Hola chicas, tengo un exw, por lo que requerire manuobras y aduana. Pls quote E…" at bounding box center [610, 71] width 440 height 49
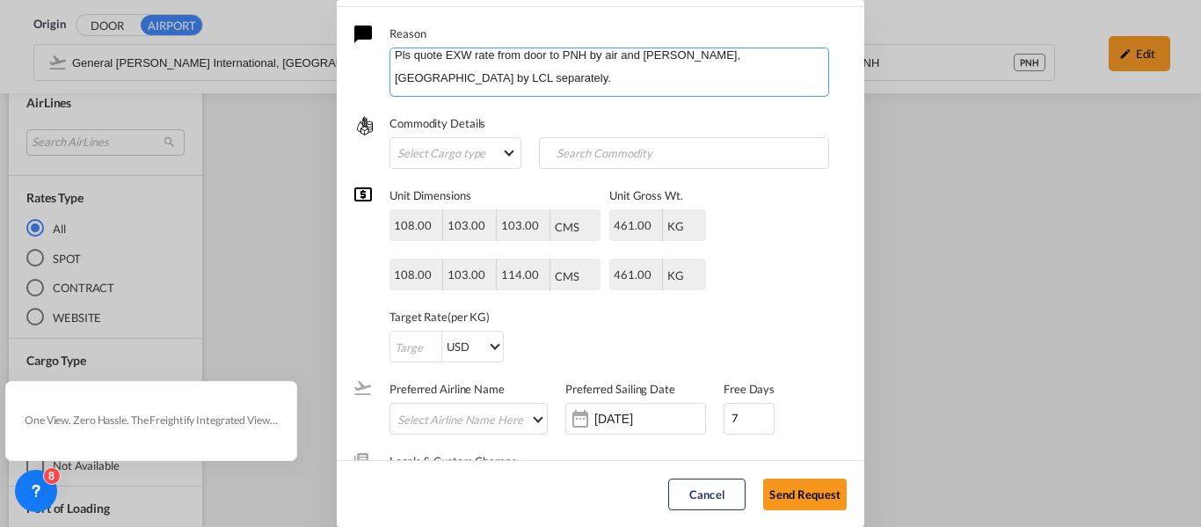
scroll to position [32, 0]
click at [741, 56] on textarea "Hola chicas, tengo un exw, por lo que requerire manuobras y aduana. Pls quote E…" at bounding box center [610, 71] width 440 height 49
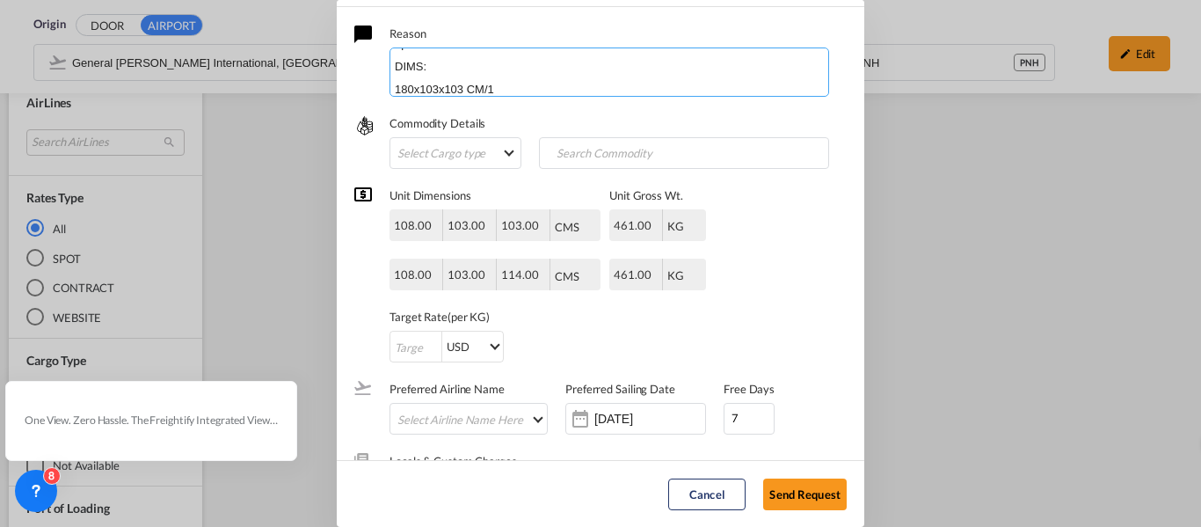
scroll to position [180, 0]
type textarea "Hola chicas, tengo un exw, por lo que requerire manuobras y aduana. Quiere que …"
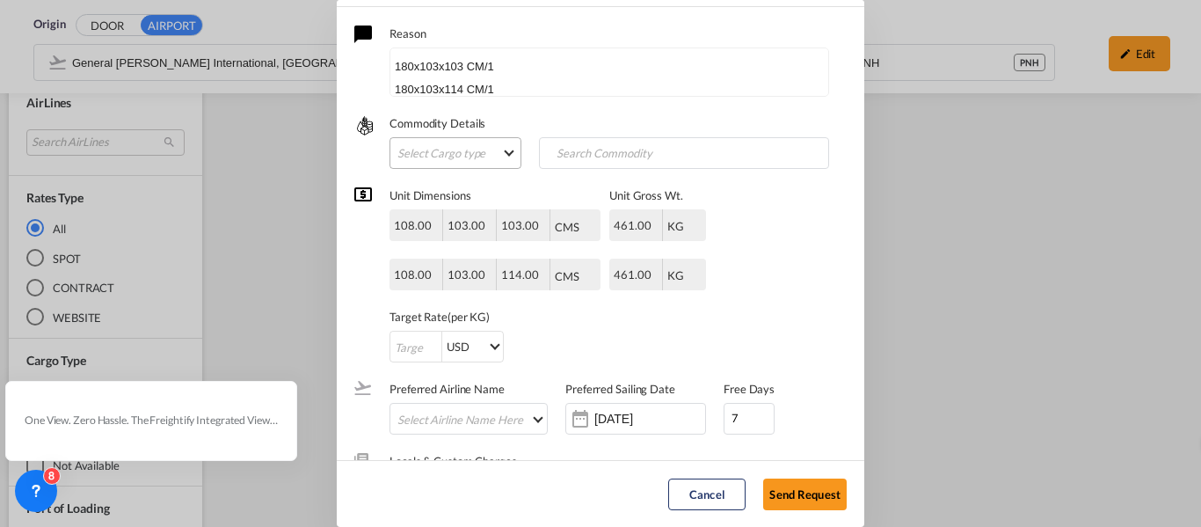
click at [440, 151] on md-select "Select Cargo type FAK GCR GDSM General Cargo Hazardous Cargo Ambient Foodstuff …" at bounding box center [456, 153] width 132 height 32
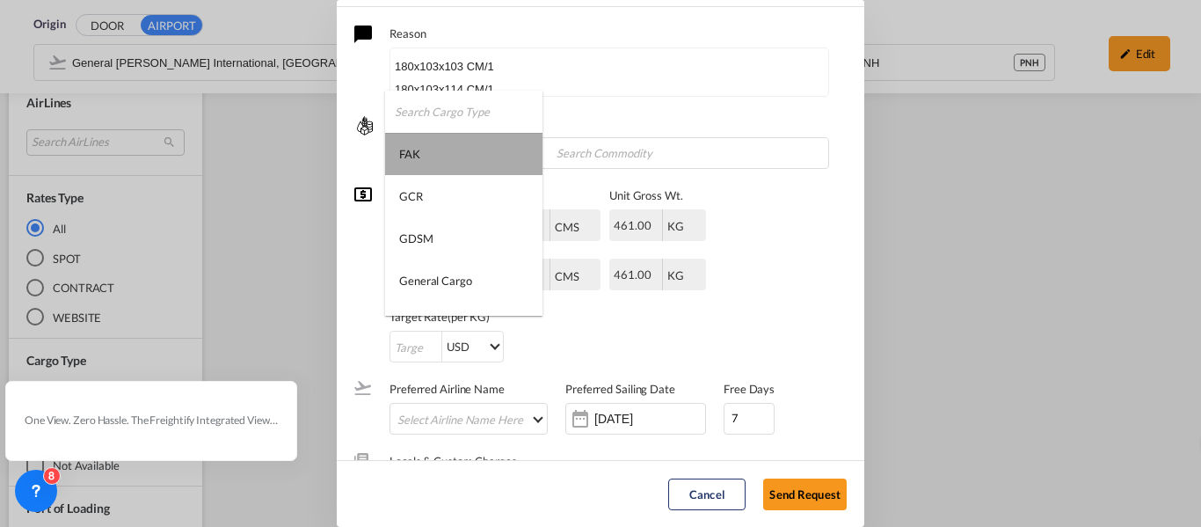
drag, startPoint x: 447, startPoint y: 161, endPoint x: 468, endPoint y: 152, distance: 22.9
click at [448, 160] on md-option "FAK" at bounding box center [463, 154] width 157 height 42
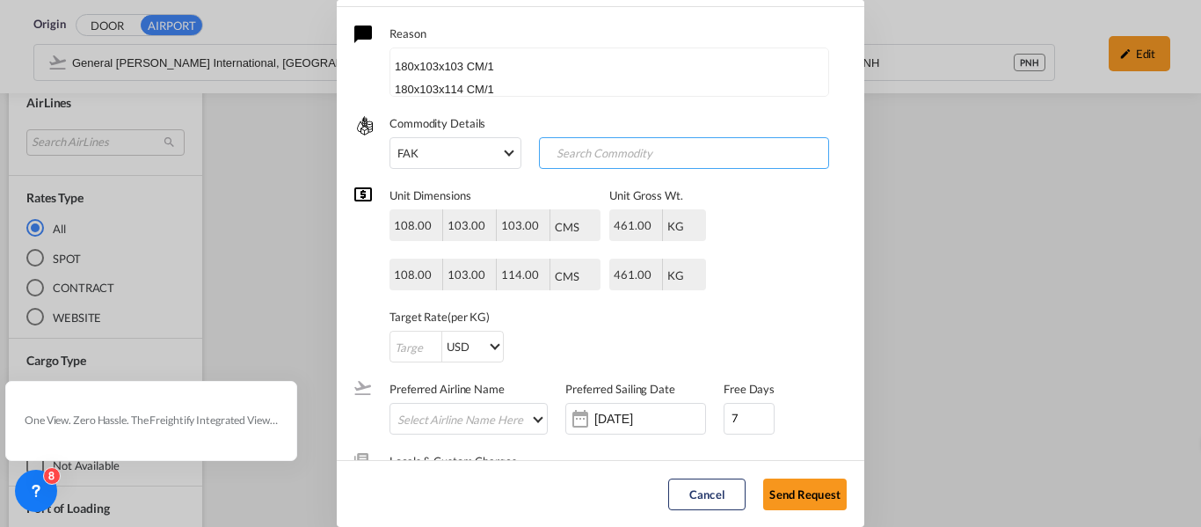
click at [697, 157] on input "Search Commodity" at bounding box center [630, 154] width 174 height 28
type input "general cargo"
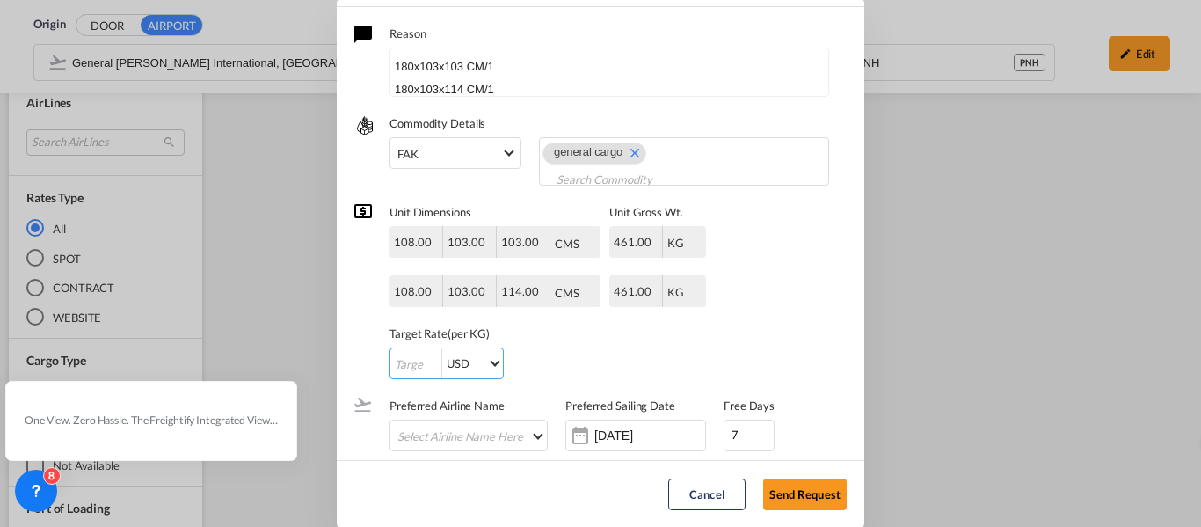
click at [405, 360] on input "Request Better Rate ..." at bounding box center [415, 364] width 51 height 32
type input "1"
click at [604, 368] on div "1 USD AED AFN ALL AMD ANG AOA ARS AUD AWG AZN BAM BBD BDT BGN BHD BIF BMD BND […" at bounding box center [548, 363] width 317 height 32
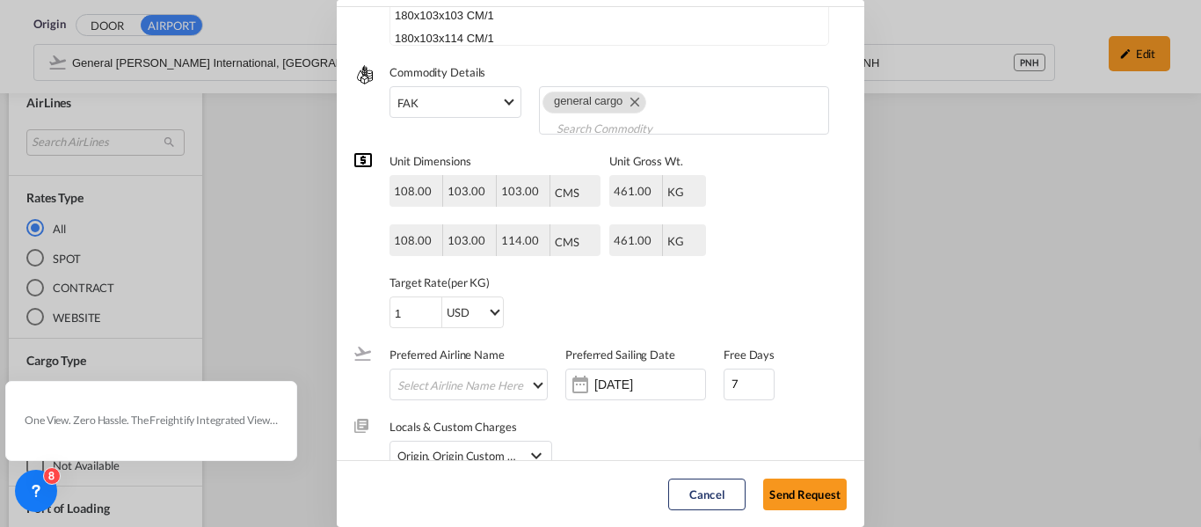
scroll to position [81, 0]
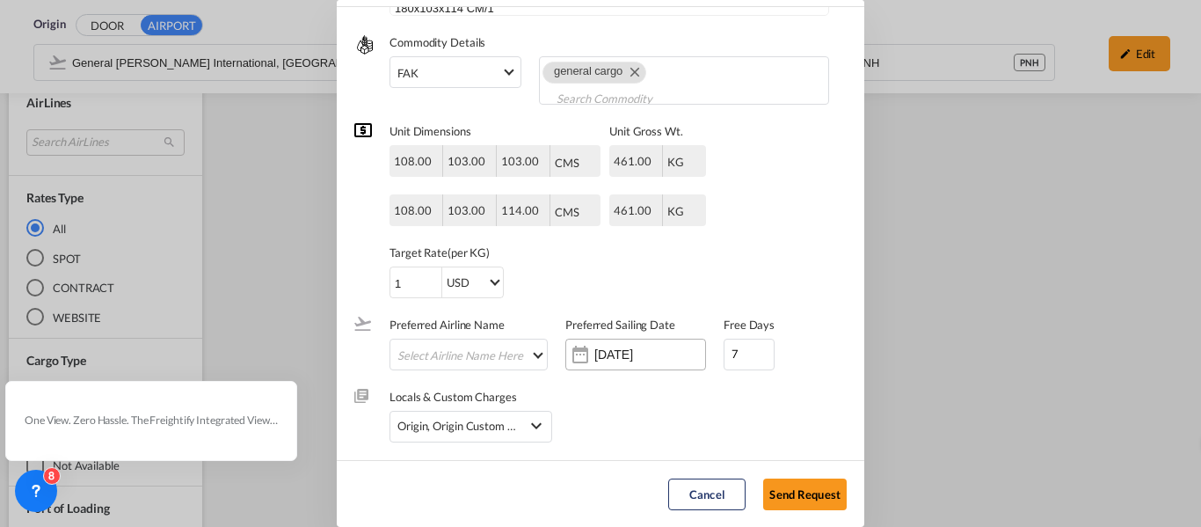
click at [615, 351] on input "[DATE]" at bounding box center [649, 354] width 111 height 14
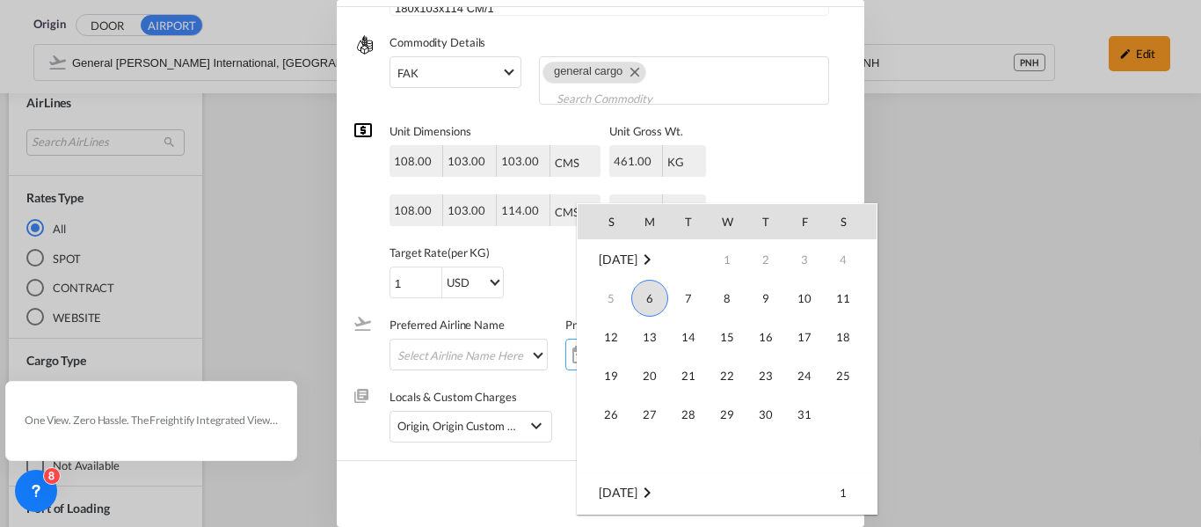
click at [651, 299] on span "6" at bounding box center [649, 298] width 37 height 37
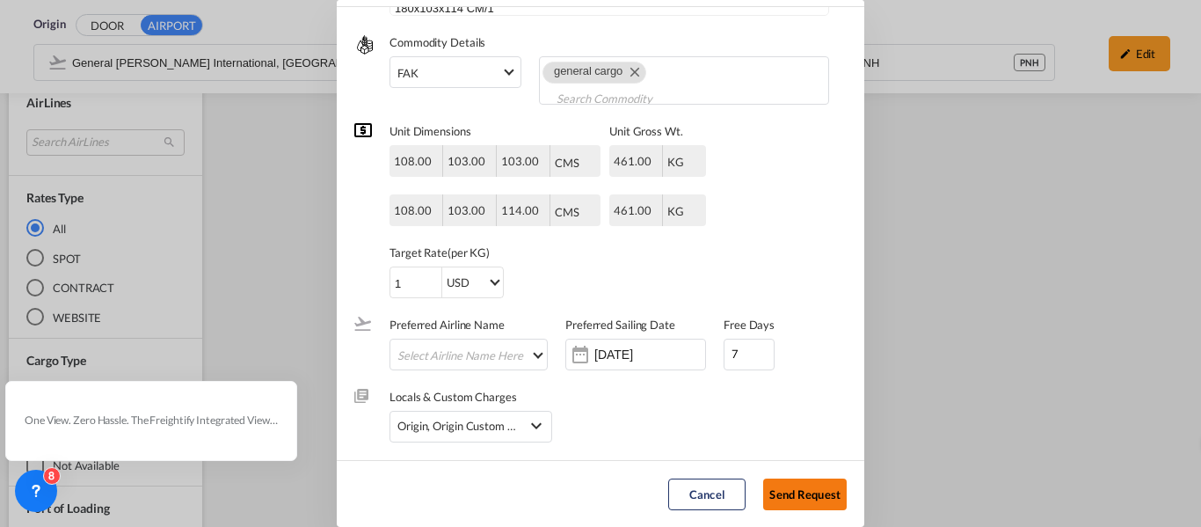
click at [799, 492] on button "Send Request" at bounding box center [805, 494] width 84 height 32
type input "[DATE]"
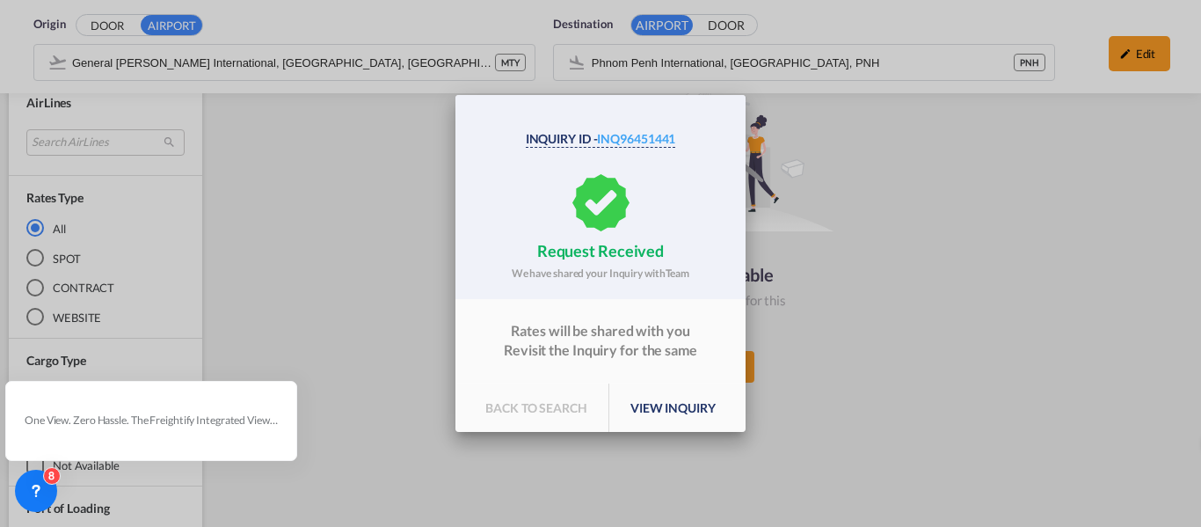
click at [678, 412] on p "view inquiry" at bounding box center [673, 407] width 128 height 49
